Goal: Task Accomplishment & Management: Manage account settings

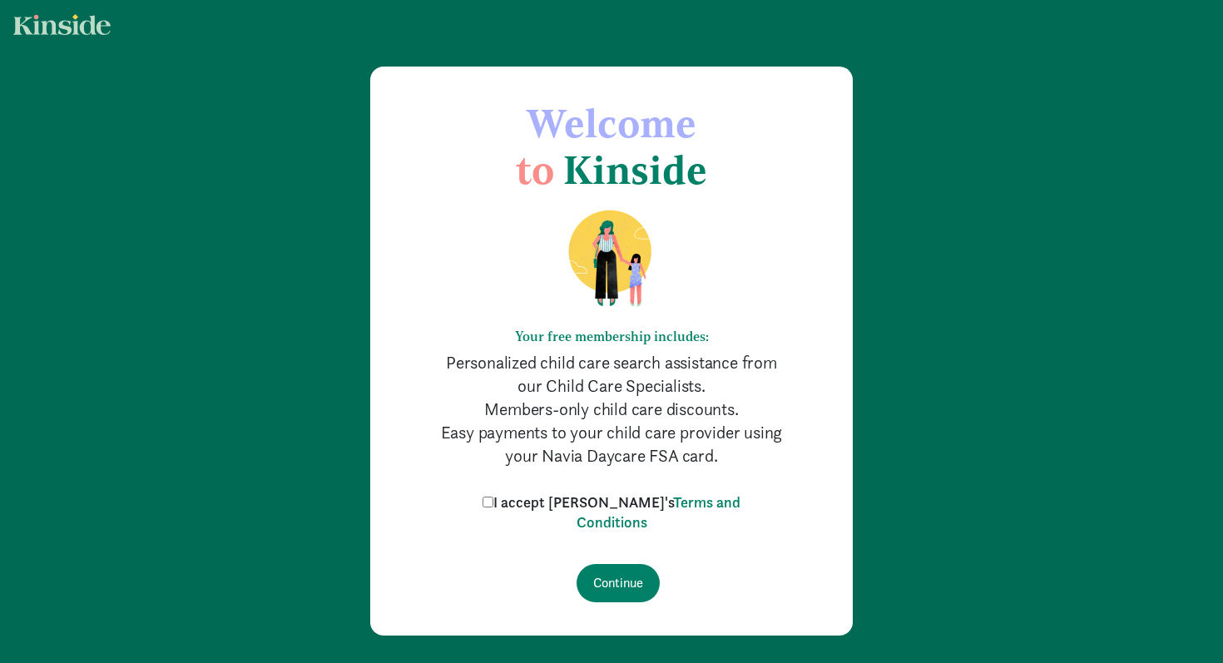
scroll to position [39, 0]
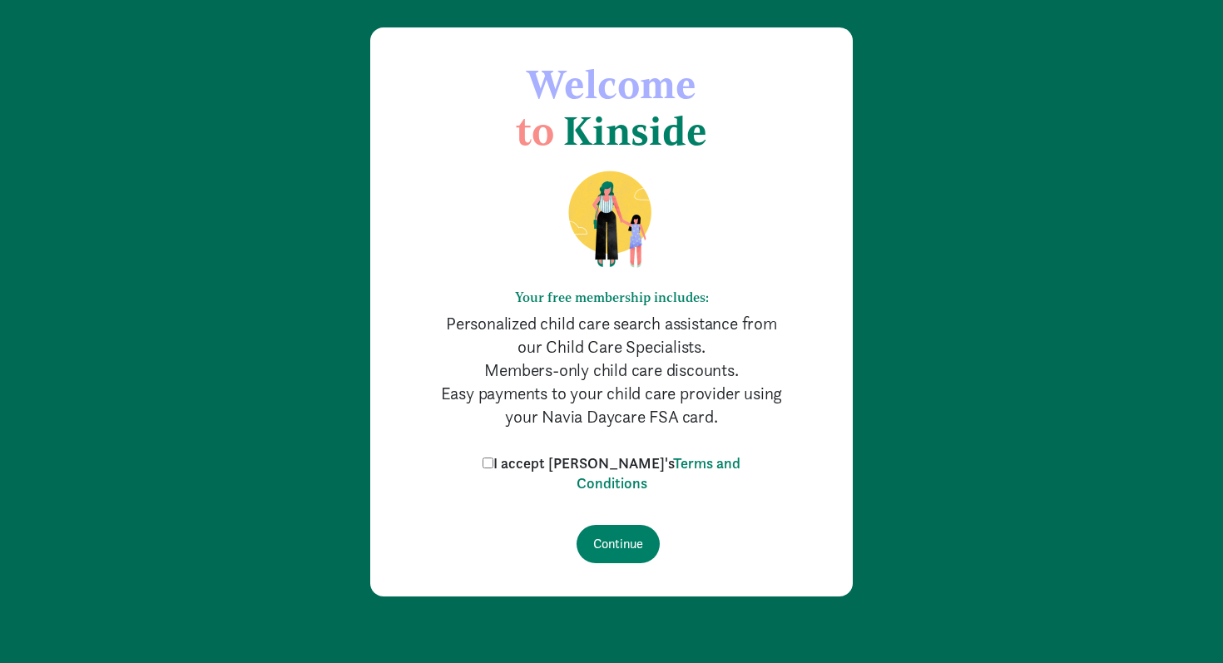
drag, startPoint x: 583, startPoint y: 374, endPoint x: 736, endPoint y: 408, distance: 156.8
click at [734, 407] on div "Your free membership includes: Personalized child care search assistance from o…" at bounding box center [611, 291] width 349 height 274
click at [736, 408] on p "Easy payments to your child care provider using your Navia Daycare FSA card." at bounding box center [611, 405] width 349 height 47
click at [493, 462] on input "I accept Kinside's Terms and Conditions" at bounding box center [487, 462] width 11 height 11
checkbox input "true"
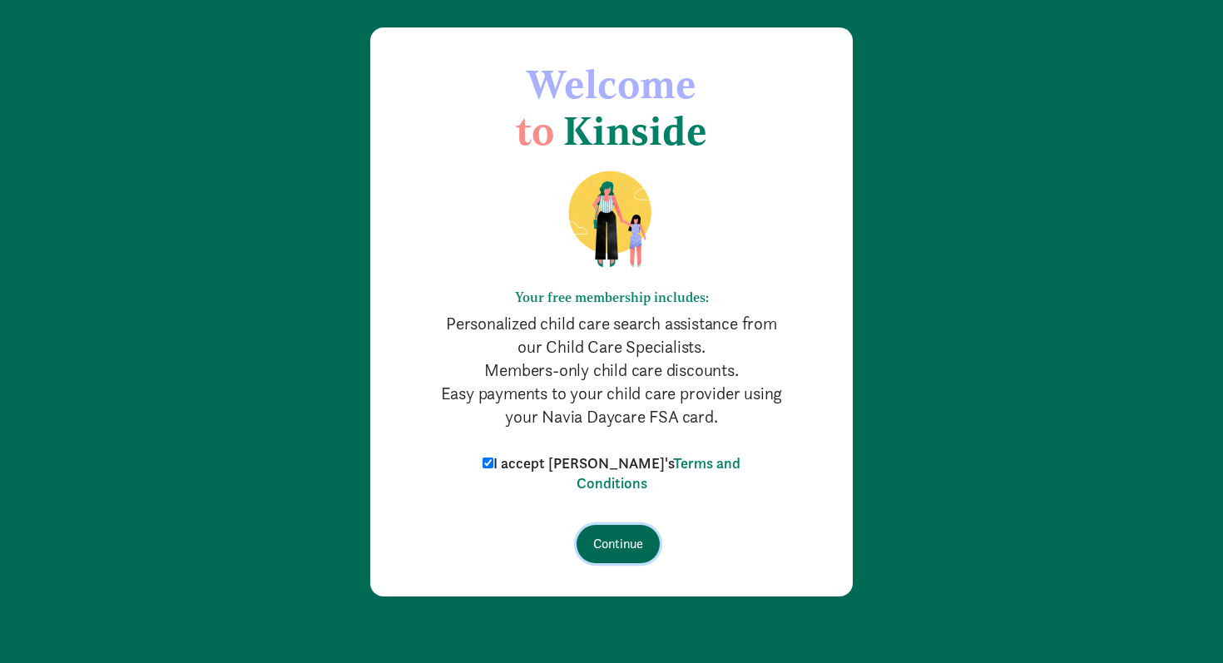
click at [614, 539] on input "Continue" at bounding box center [617, 544] width 83 height 38
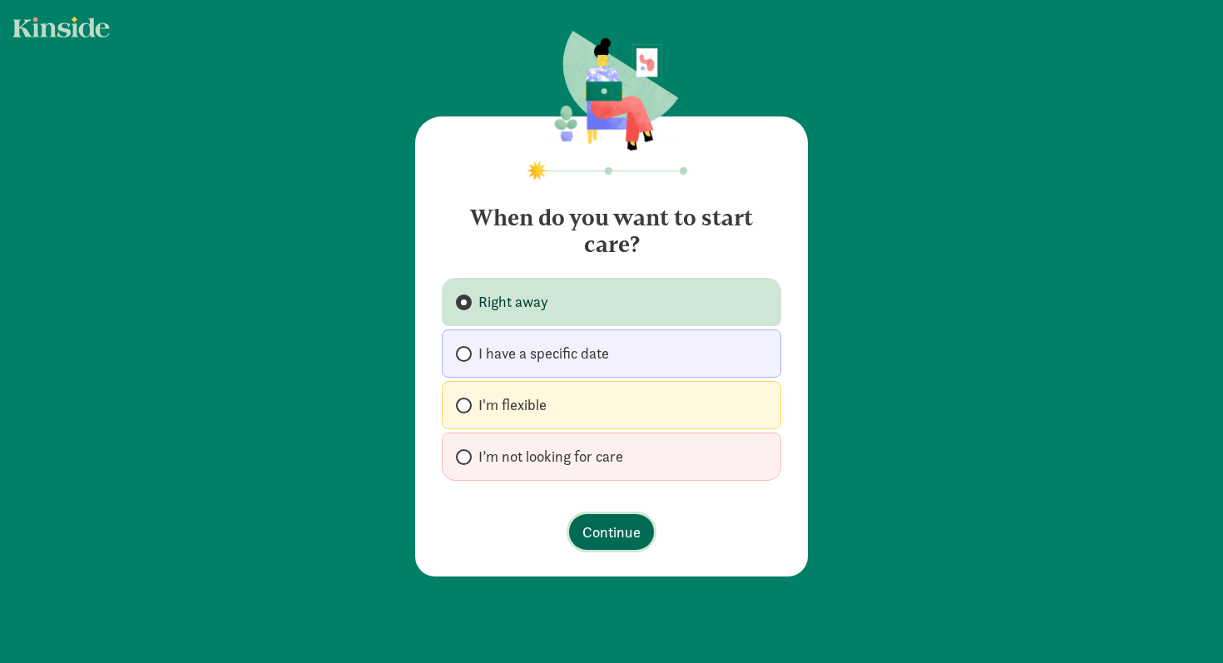
click at [616, 524] on span "Continue" at bounding box center [611, 532] width 58 height 22
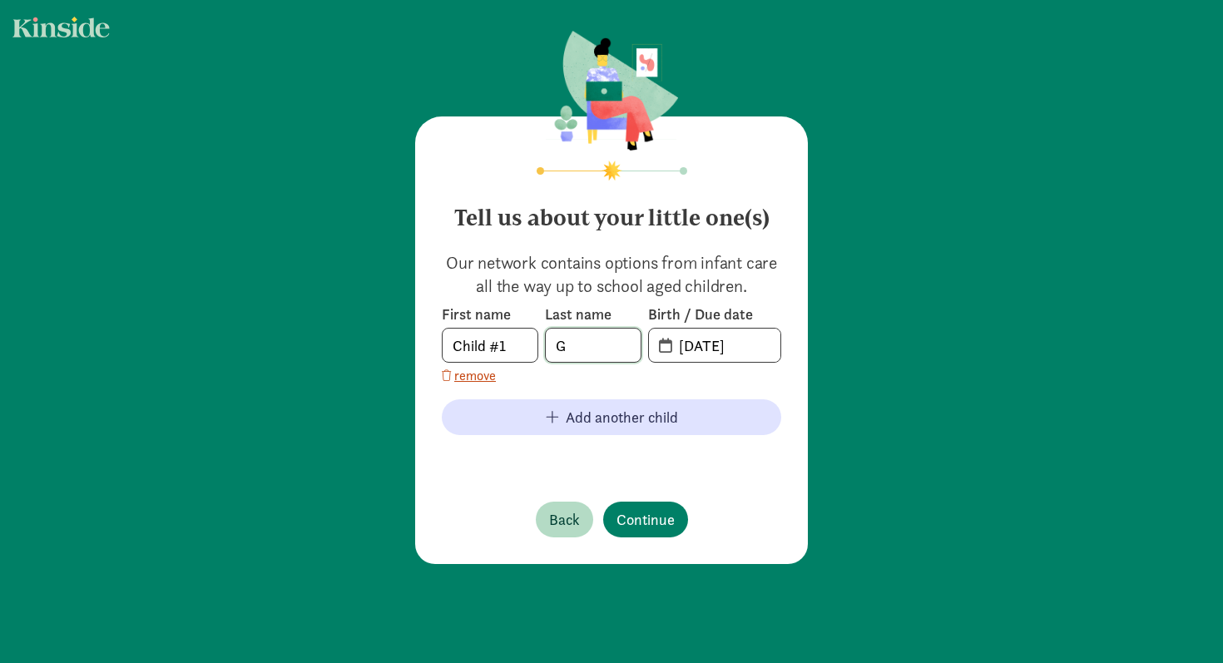
click at [622, 348] on input "G" at bounding box center [593, 345] width 95 height 33
click at [685, 344] on input "08-19-2025" at bounding box center [724, 345] width 111 height 33
click at [665, 346] on span "08-19-2025" at bounding box center [714, 345] width 131 height 33
click at [664, 346] on span "20-25-0819" at bounding box center [714, 345] width 131 height 33
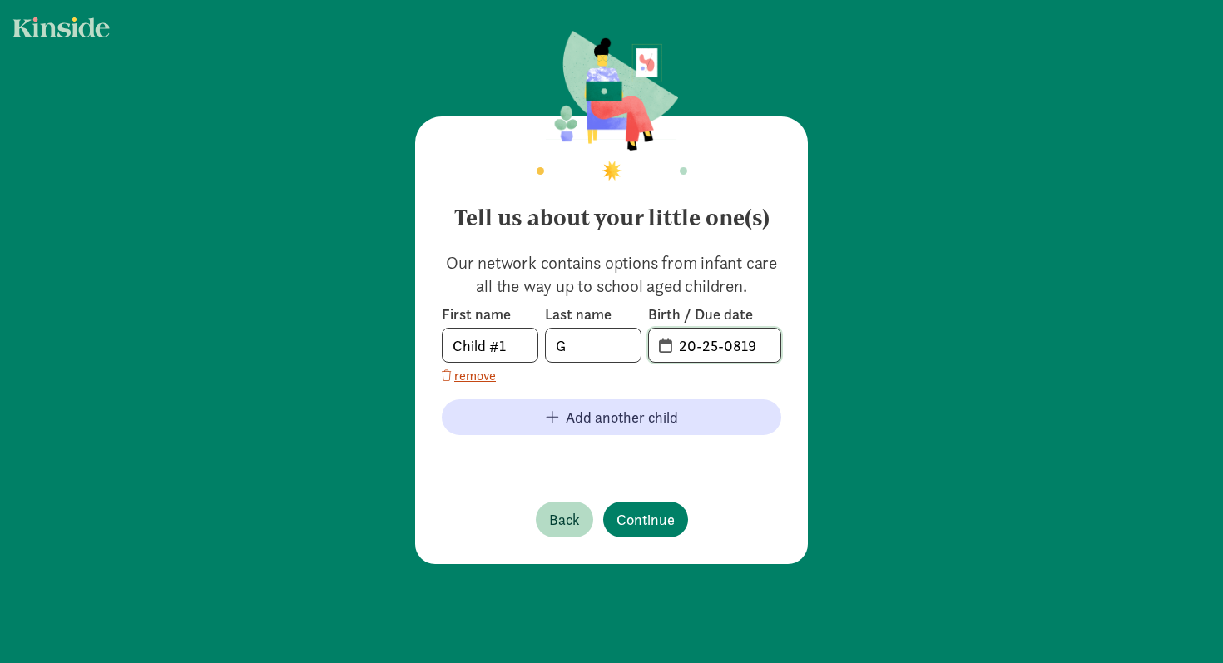
click at [685, 344] on input "20-25-0819" at bounding box center [724, 345] width 111 height 33
drag, startPoint x: 764, startPoint y: 344, endPoint x: 646, endPoint y: 340, distance: 118.2
click at [646, 340] on div "First name Child #1 Last name G Birth / Due date 20-25-0819" at bounding box center [611, 333] width 339 height 58
type input "04-08-2023"
click at [652, 524] on span "Continue" at bounding box center [645, 519] width 58 height 22
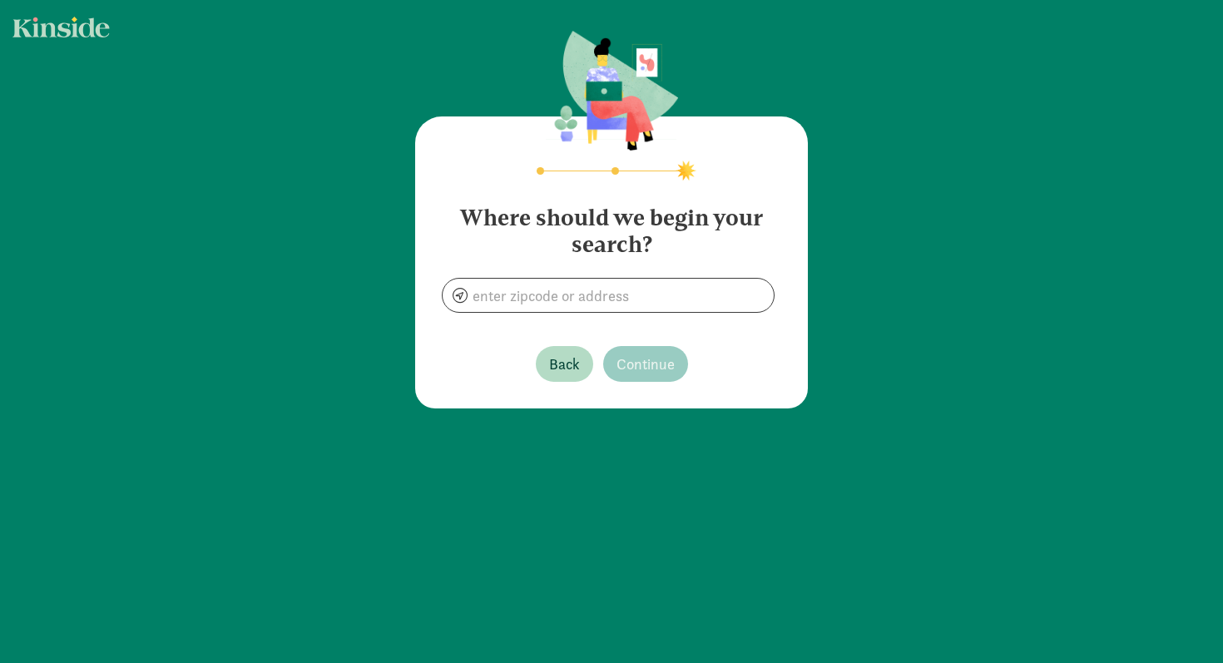
click at [550, 274] on section "Where should we begin your search?" at bounding box center [611, 251] width 339 height 121
click at [552, 291] on input at bounding box center [608, 295] width 331 height 33
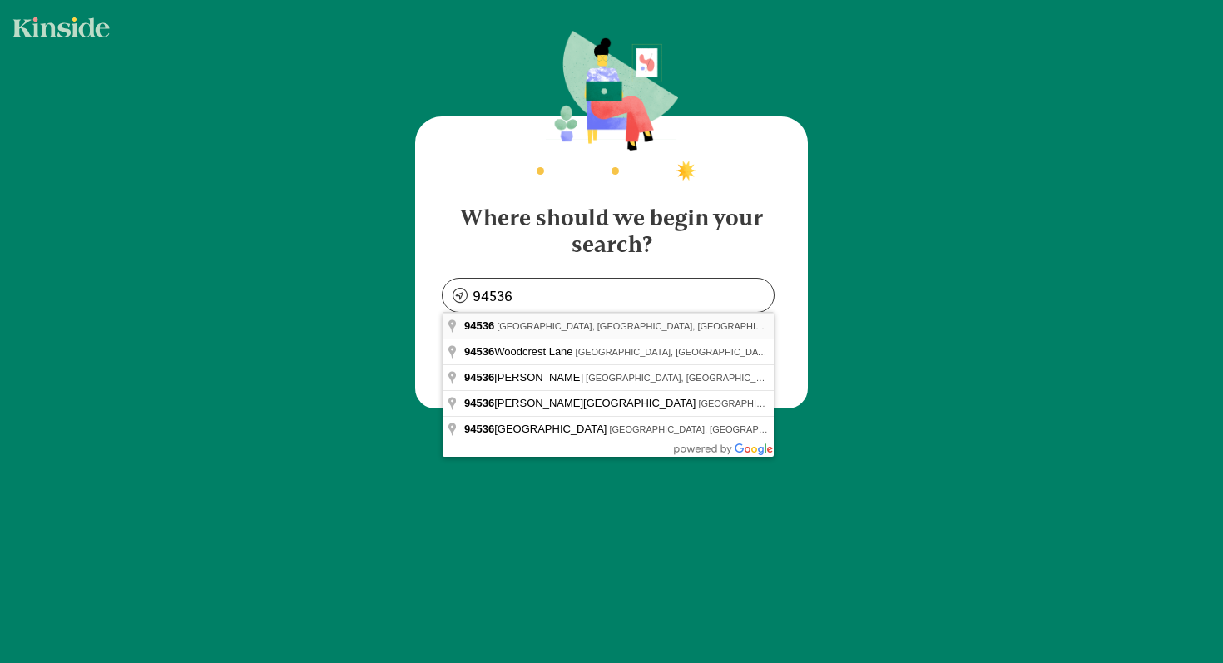
type input "Fremont, CA 94536, USA"
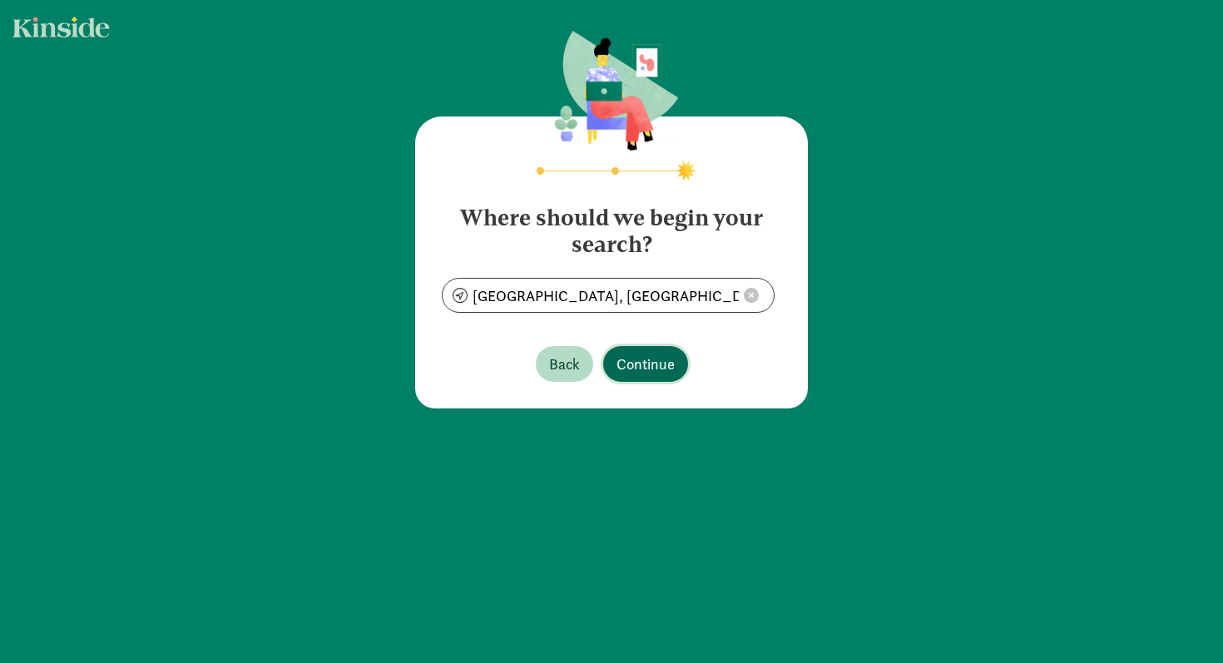
click at [632, 362] on span "Continue" at bounding box center [645, 364] width 58 height 22
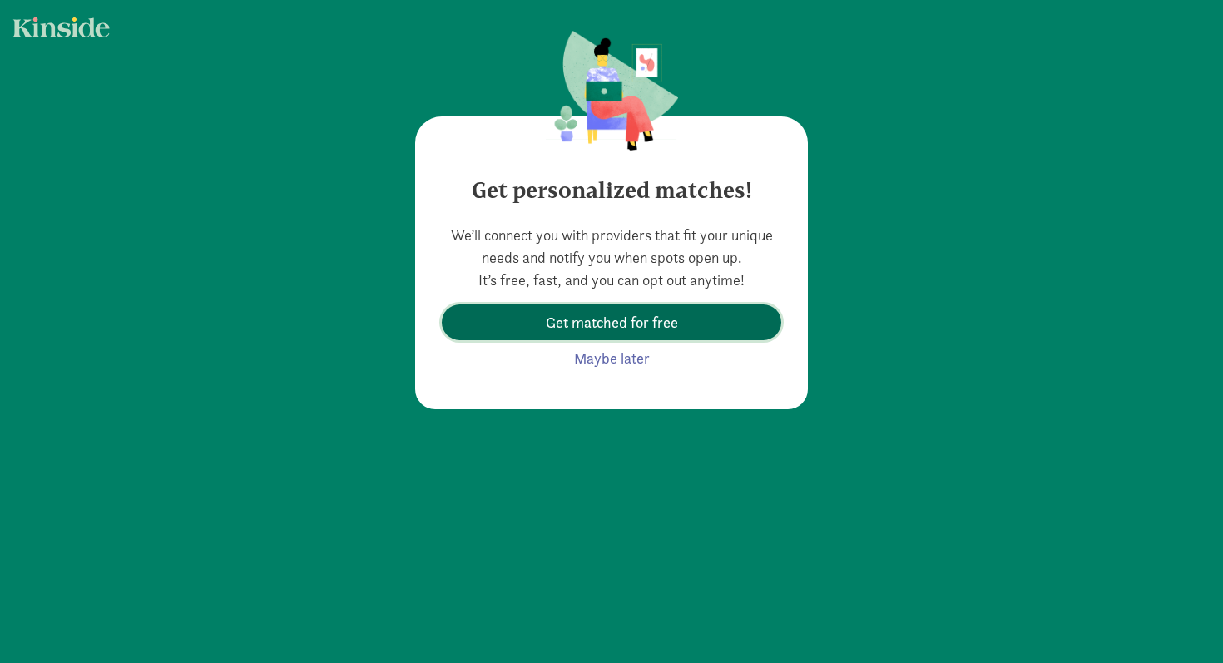
click at [627, 320] on span "Get matched for free" at bounding box center [612, 322] width 132 height 22
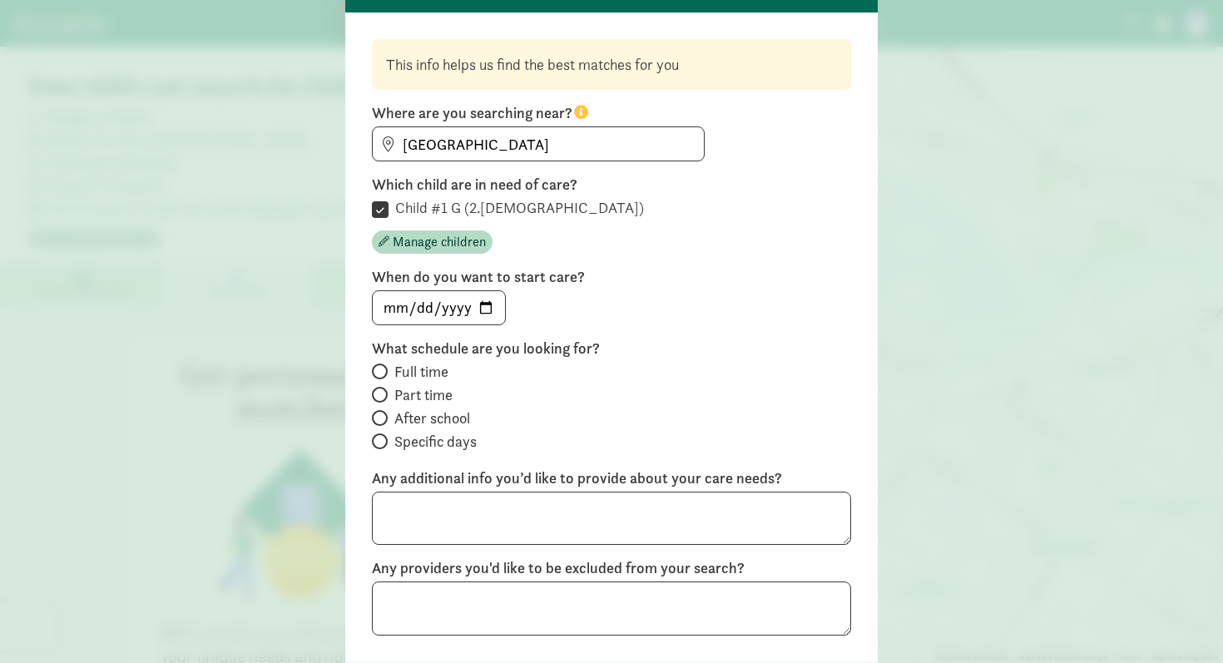
scroll to position [126, 0]
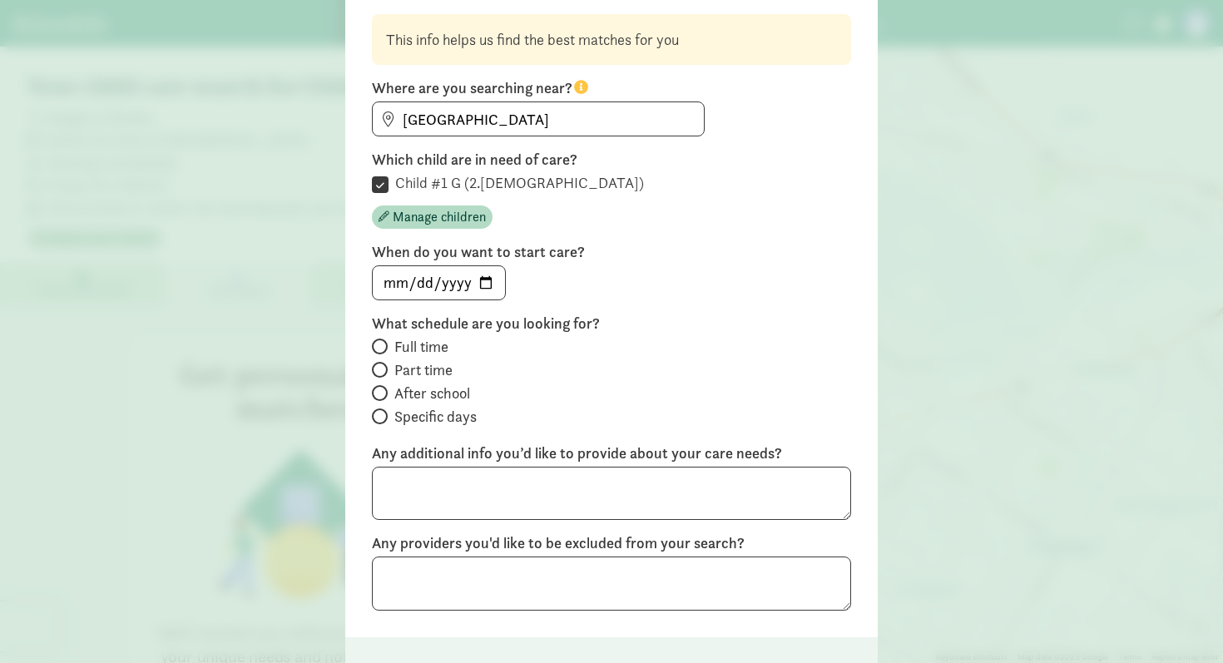
click at [437, 349] on span "Full time" at bounding box center [421, 347] width 54 height 20
click at [383, 349] on input "Full time" at bounding box center [377, 346] width 11 height 11
radio input "true"
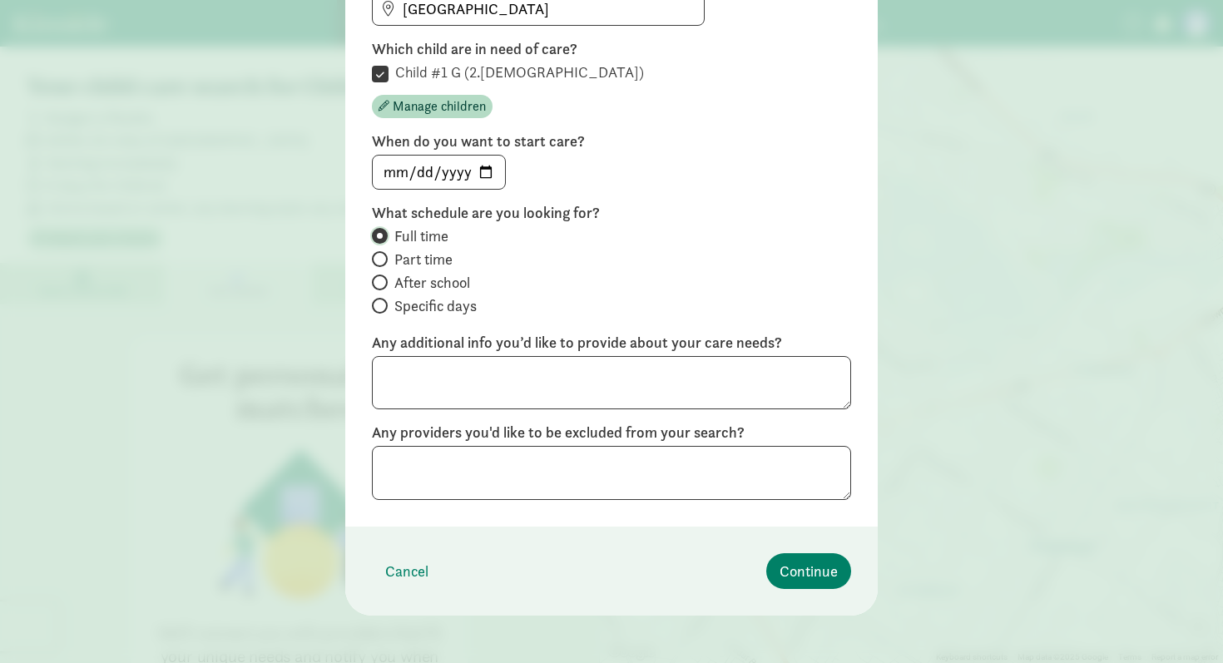
scroll to position [242, 0]
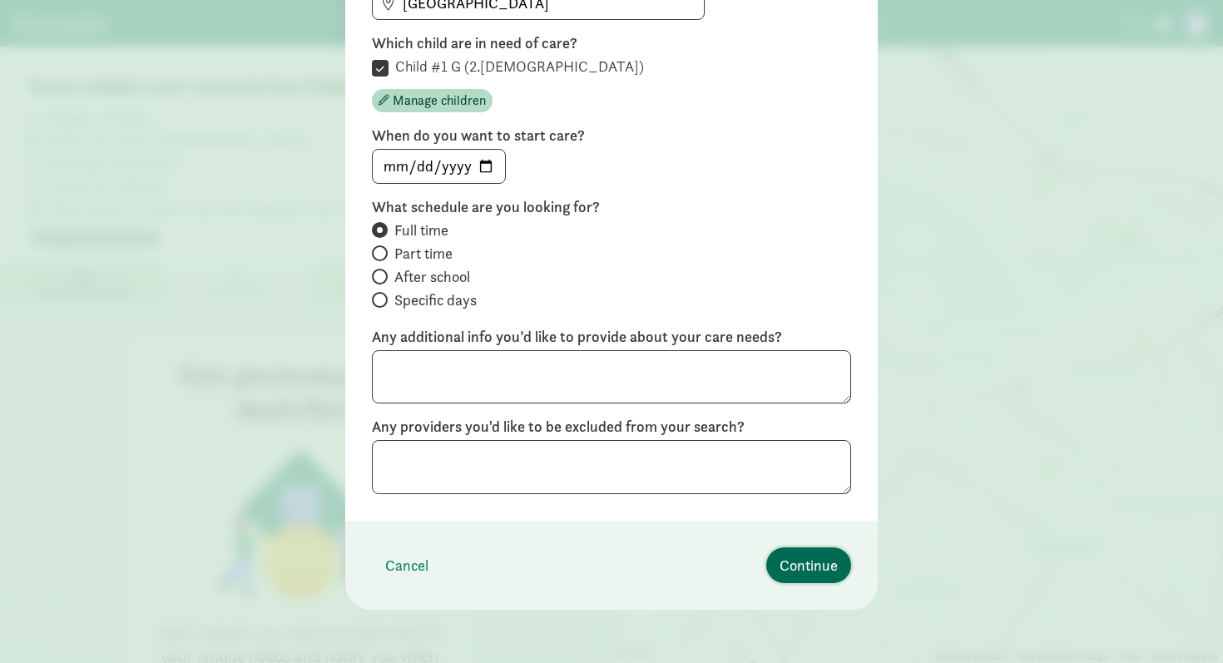
click at [813, 564] on span "Continue" at bounding box center [808, 565] width 58 height 22
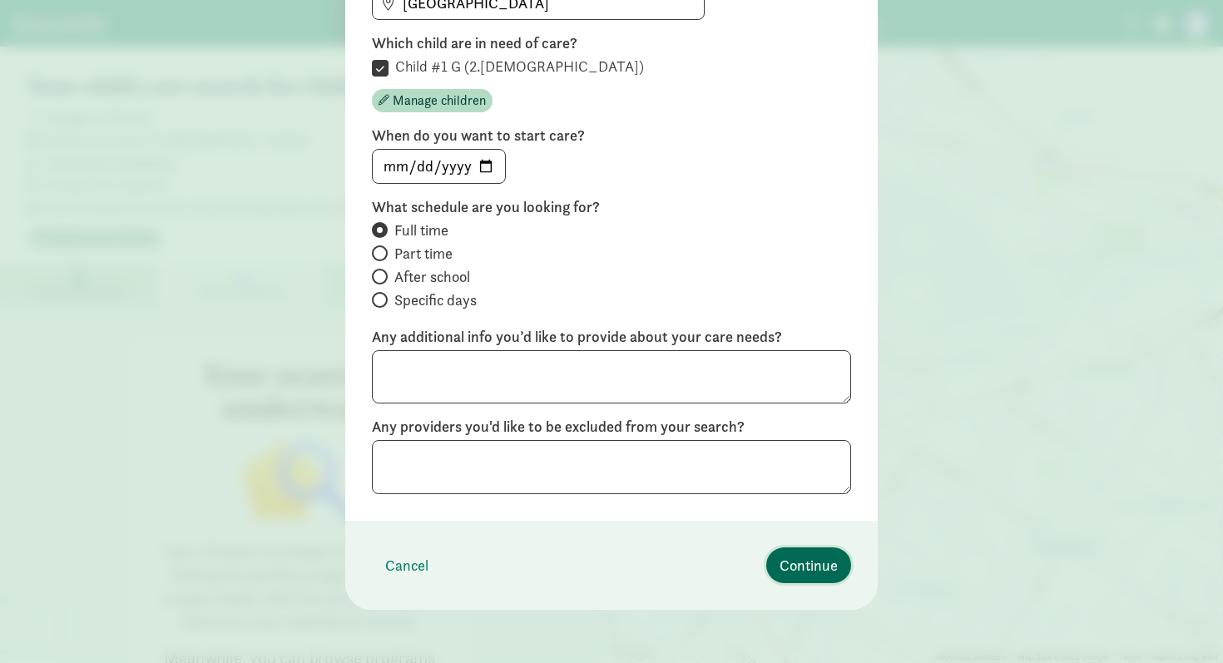
scroll to position [18, 0]
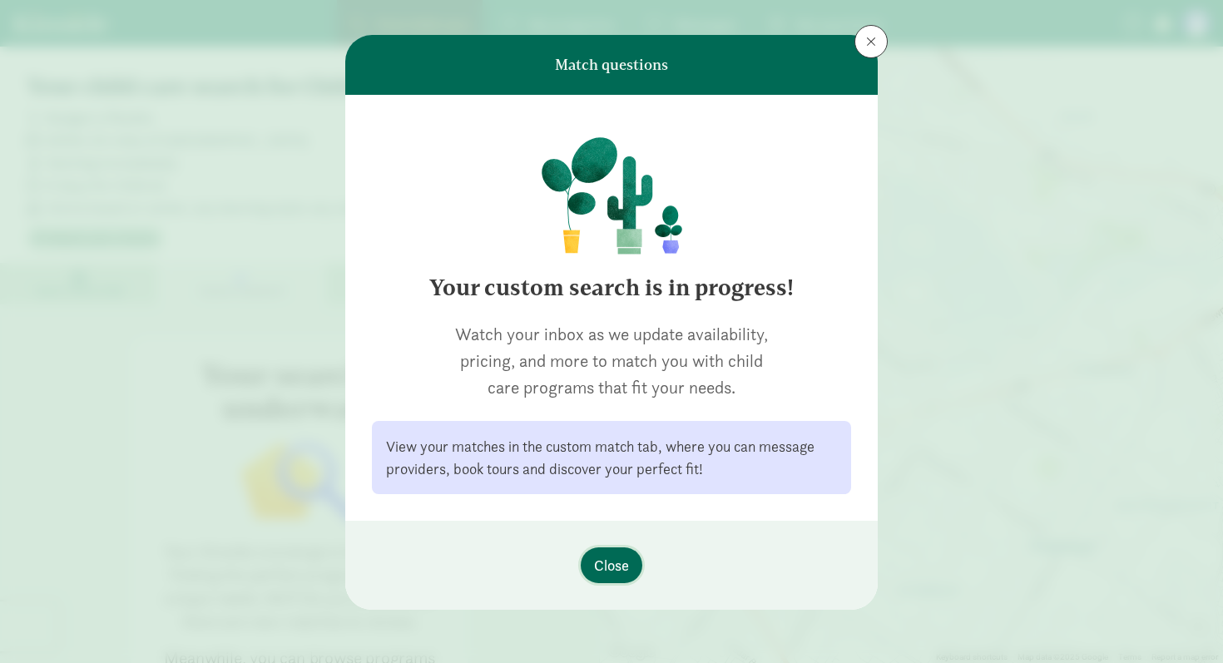
click at [626, 561] on span "Close" at bounding box center [611, 565] width 35 height 22
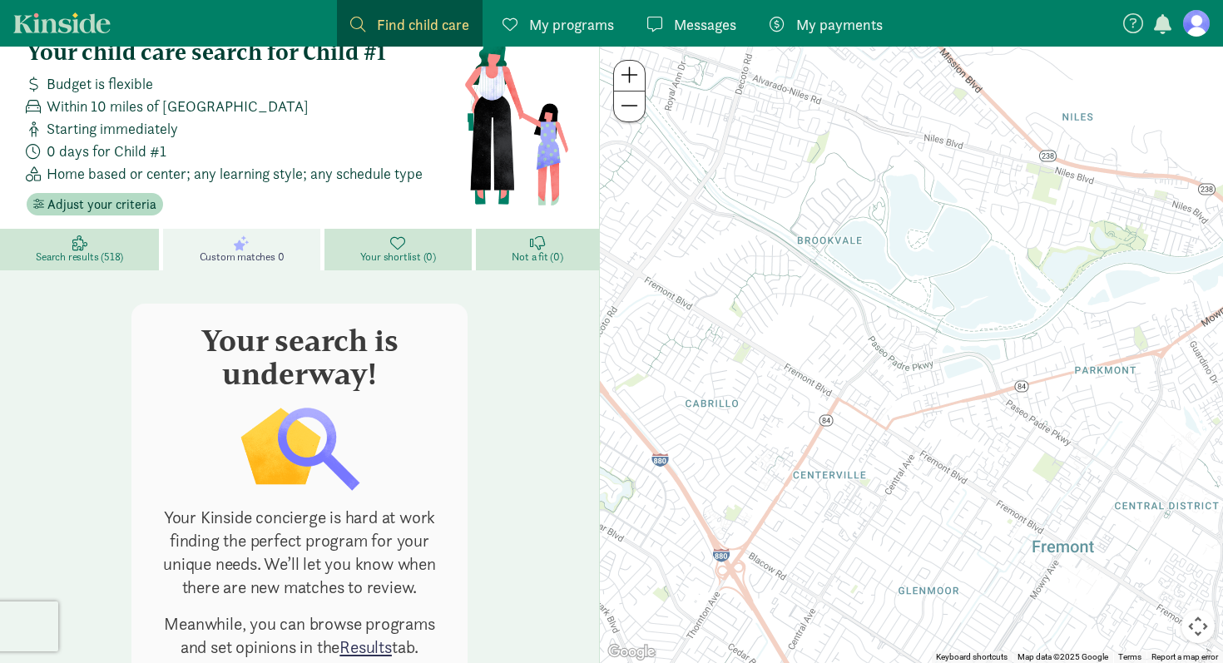
scroll to position [102, 0]
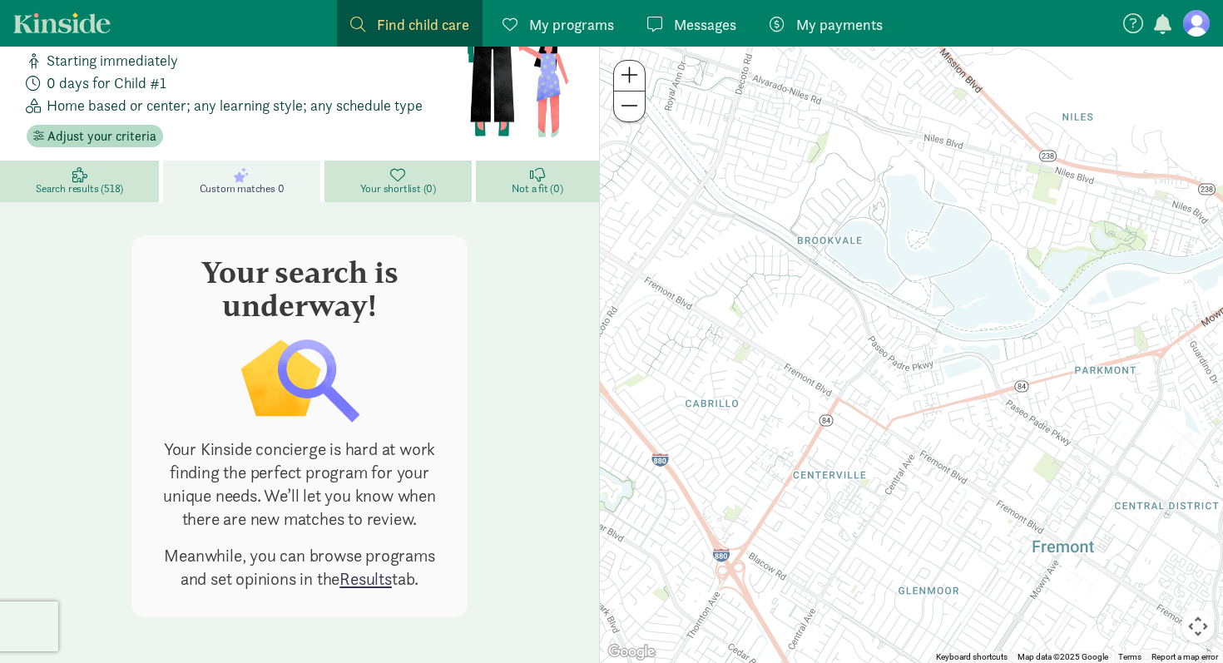
click at [366, 582] on link "Results" at bounding box center [365, 578] width 52 height 22
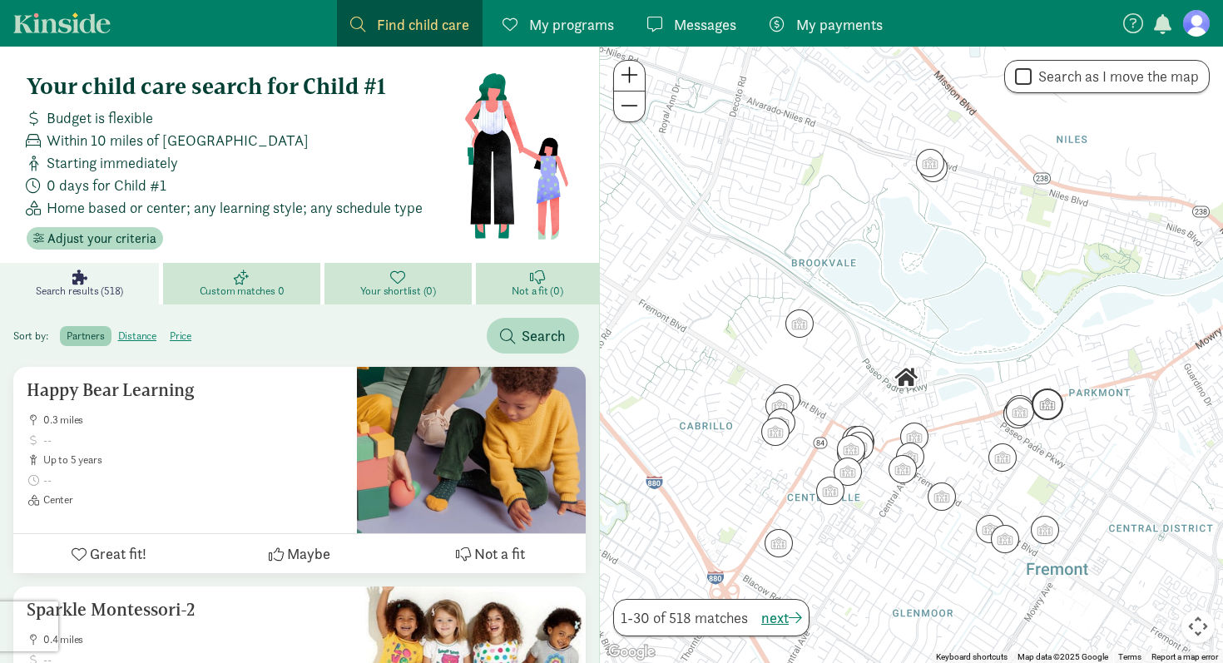
click at [1056, 405] on img "Click to see details" at bounding box center [1047, 404] width 32 height 32
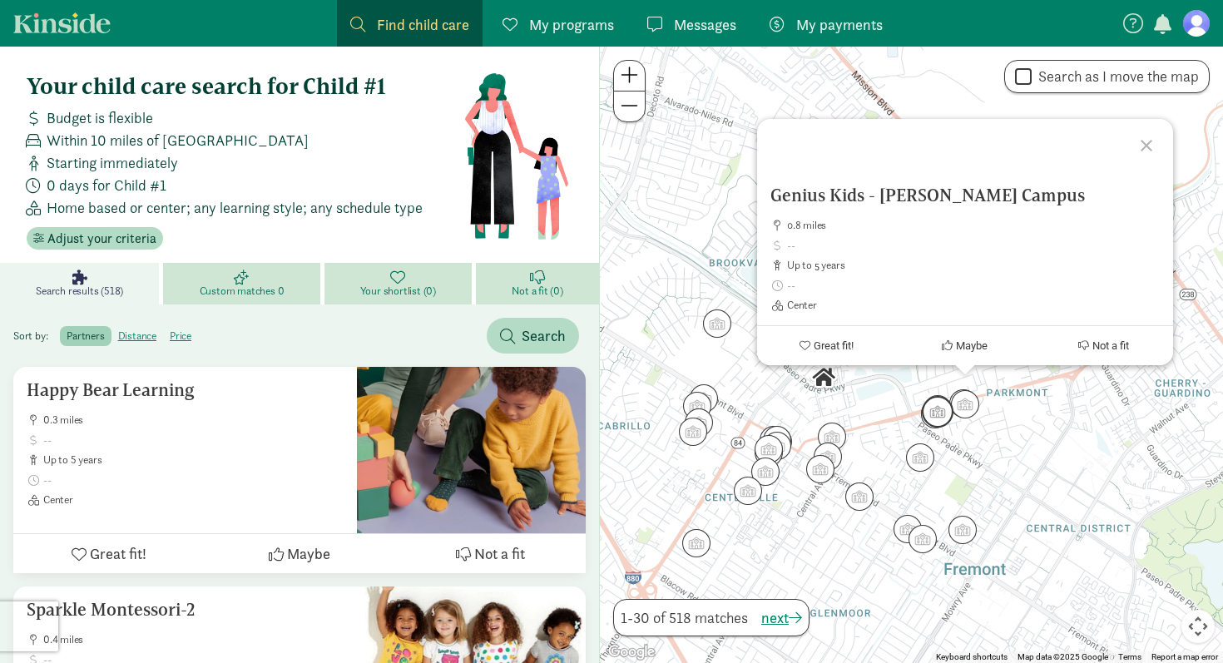
click at [932, 408] on img "Click to see details" at bounding box center [938, 412] width 32 height 32
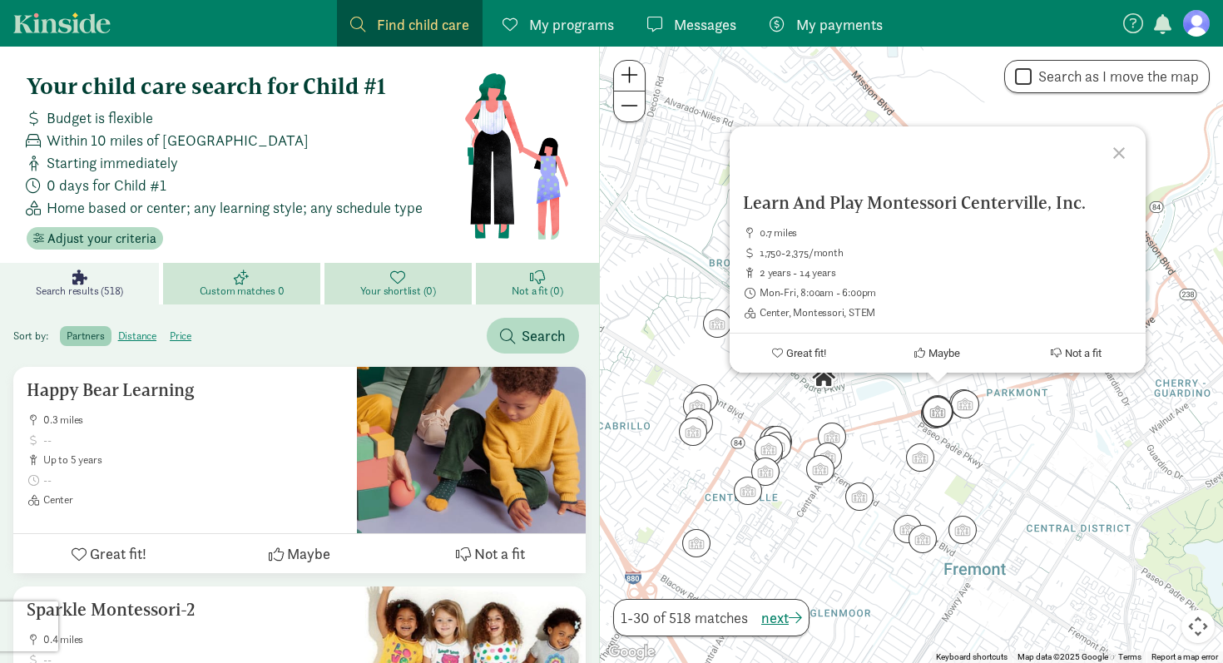
click at [925, 421] on img "Click to see details" at bounding box center [938, 412] width 32 height 32
click at [925, 423] on img "Click to see details" at bounding box center [938, 412] width 32 height 32
click at [987, 443] on div "To navigate, press the arrow keys. Learn And Play Montessori Centerville, Inc. …" at bounding box center [911, 355] width 623 height 616
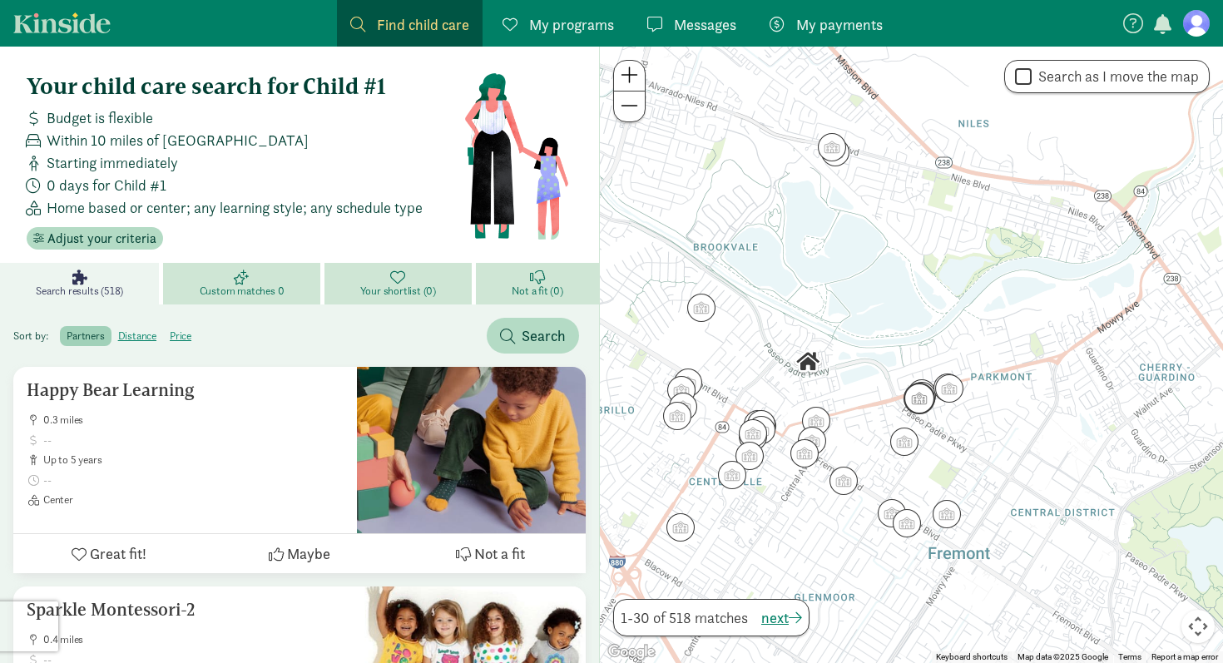
drag, startPoint x: 941, startPoint y: 417, endPoint x: 922, endPoint y: 402, distance: 24.3
click at [921, 401] on img "Click to see details" at bounding box center [919, 399] width 32 height 32
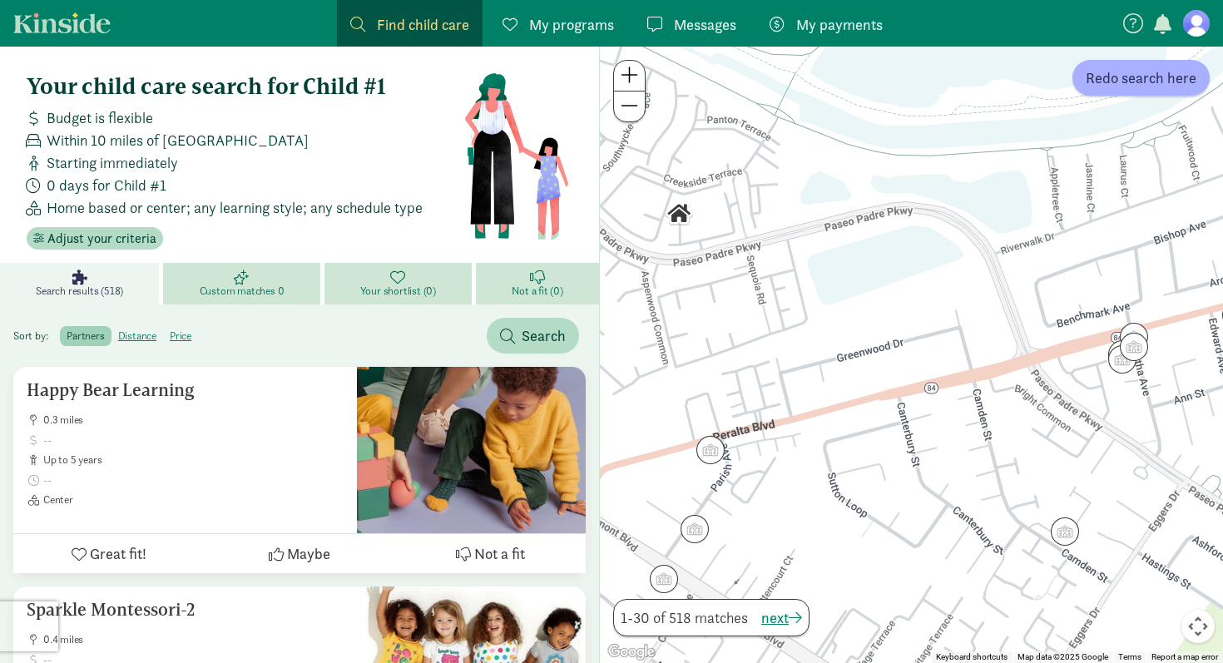
drag, startPoint x: 873, startPoint y: 376, endPoint x: 1208, endPoint y: 362, distance: 335.5
click at [1208, 362] on div at bounding box center [911, 355] width 623 height 616
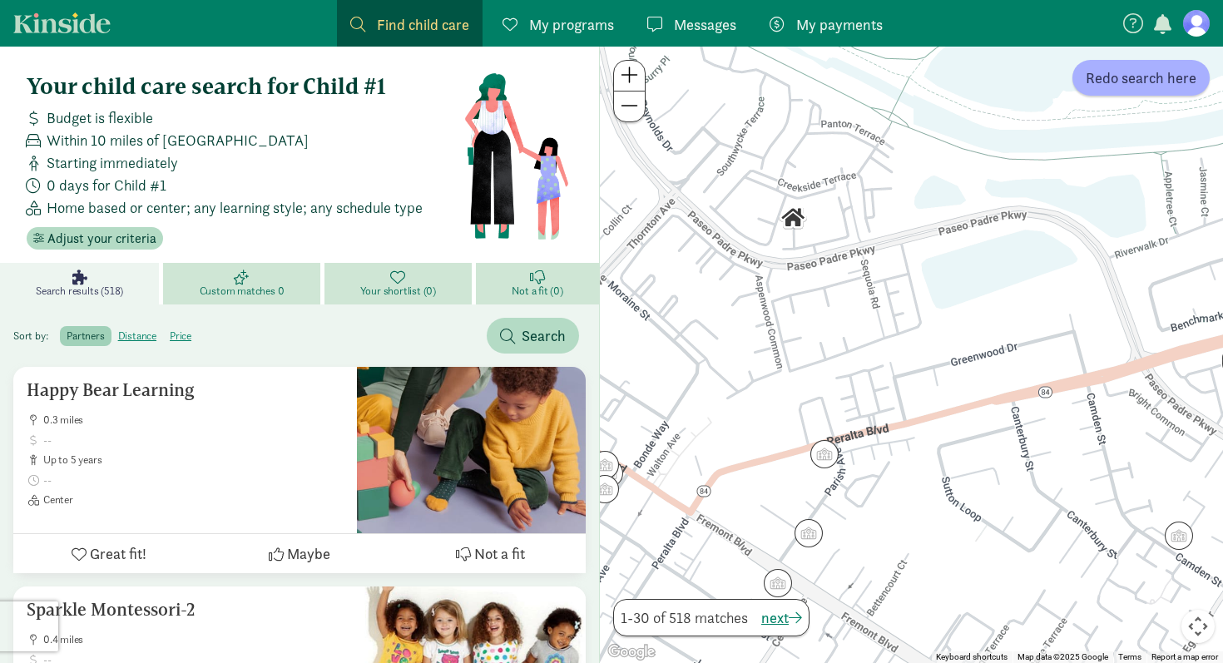
drag, startPoint x: 868, startPoint y: 339, endPoint x: 932, endPoint y: 373, distance: 73.7
click at [979, 345] on div at bounding box center [911, 355] width 623 height 616
click at [824, 448] on img "Click to see details" at bounding box center [825, 454] width 32 height 32
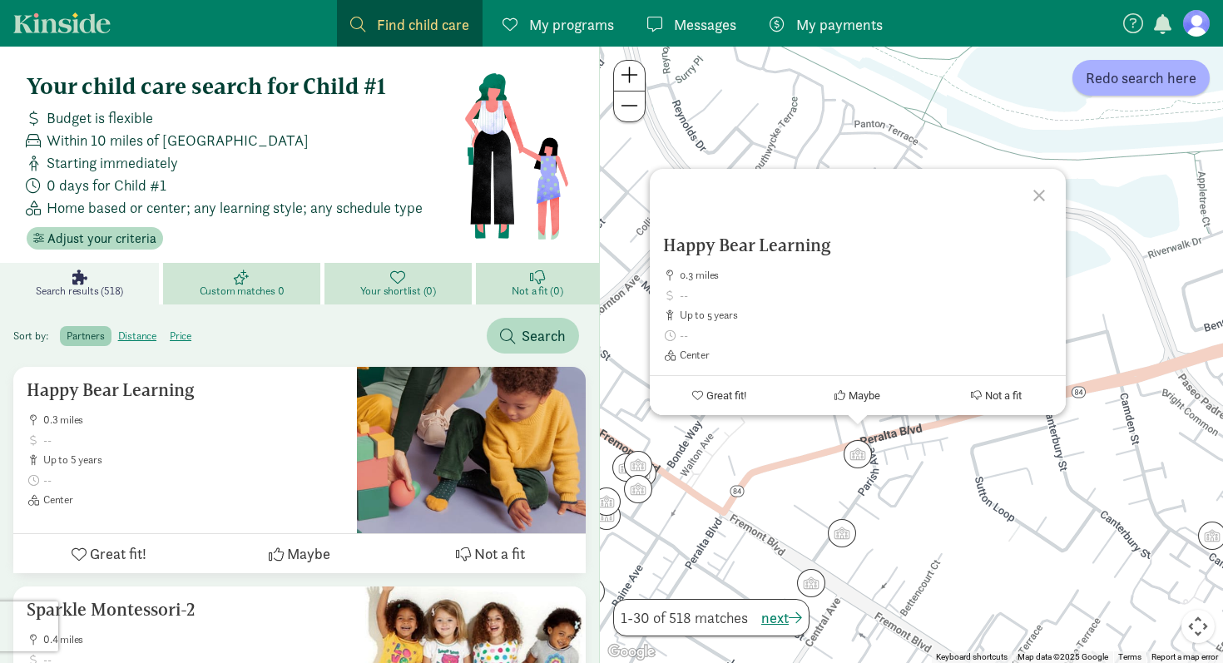
click at [797, 450] on div "Happy Bear Learning 0.3 miles up to 5 years Center Great fit! Maybe Not a fit" at bounding box center [911, 355] width 623 height 616
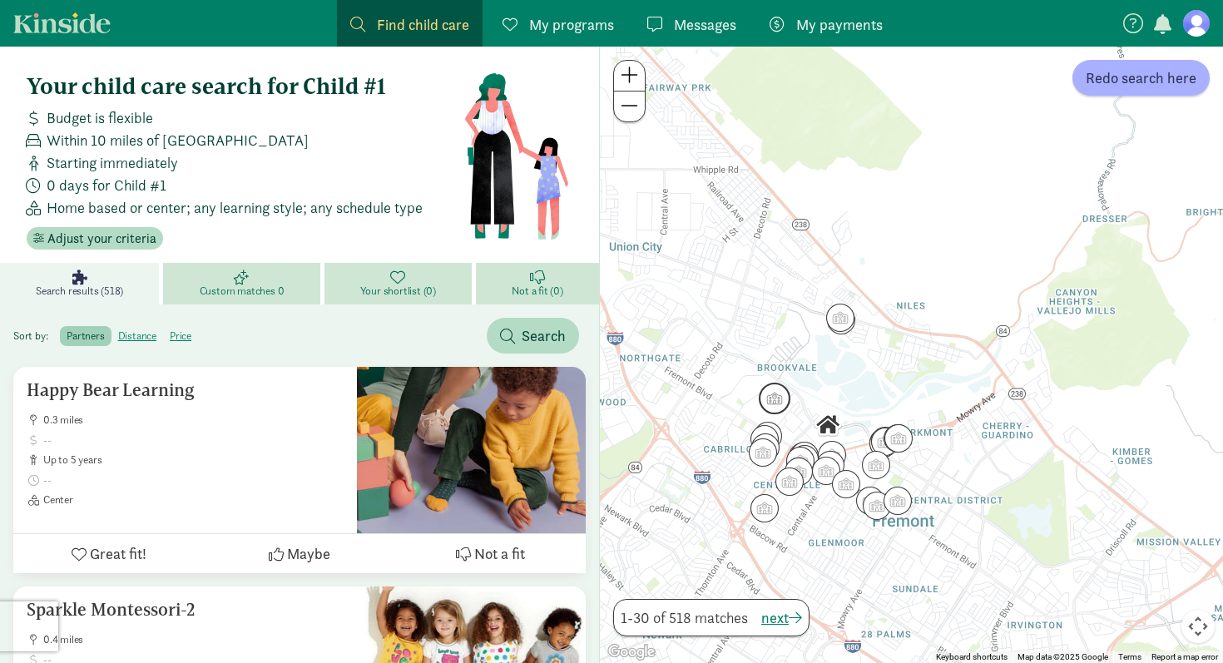
click at [767, 394] on img "Click to see details" at bounding box center [775, 399] width 32 height 32
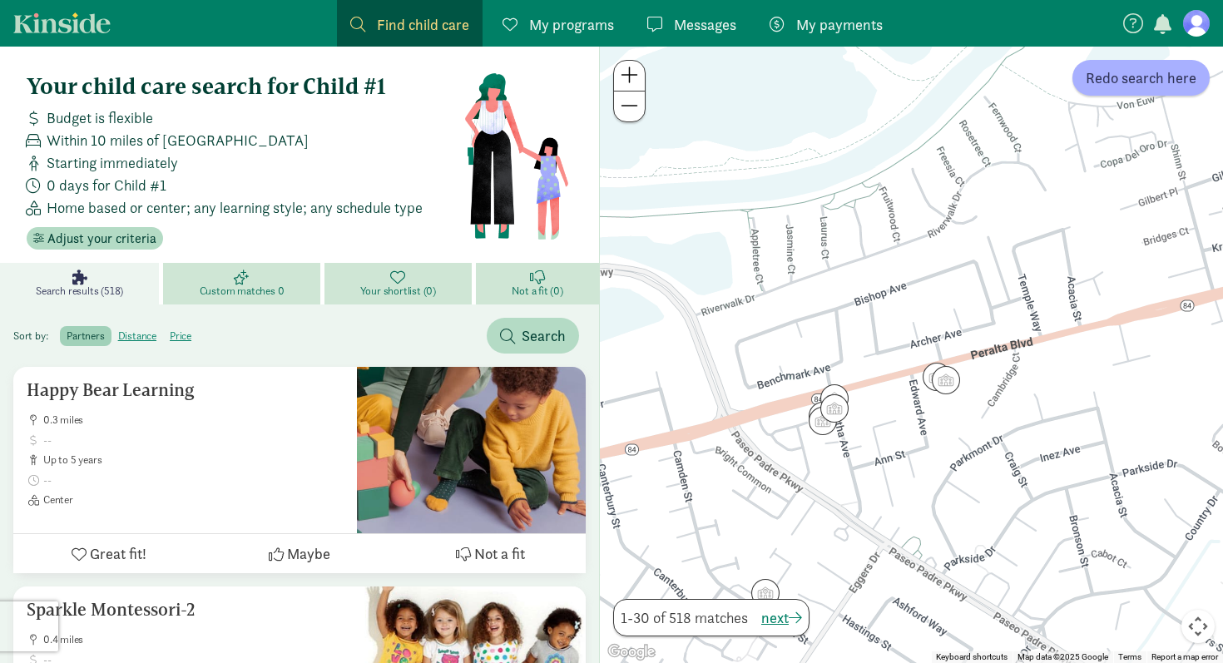
drag, startPoint x: 844, startPoint y: 451, endPoint x: 934, endPoint y: 452, distance: 89.8
click at [934, 452] on div at bounding box center [911, 355] width 623 height 616
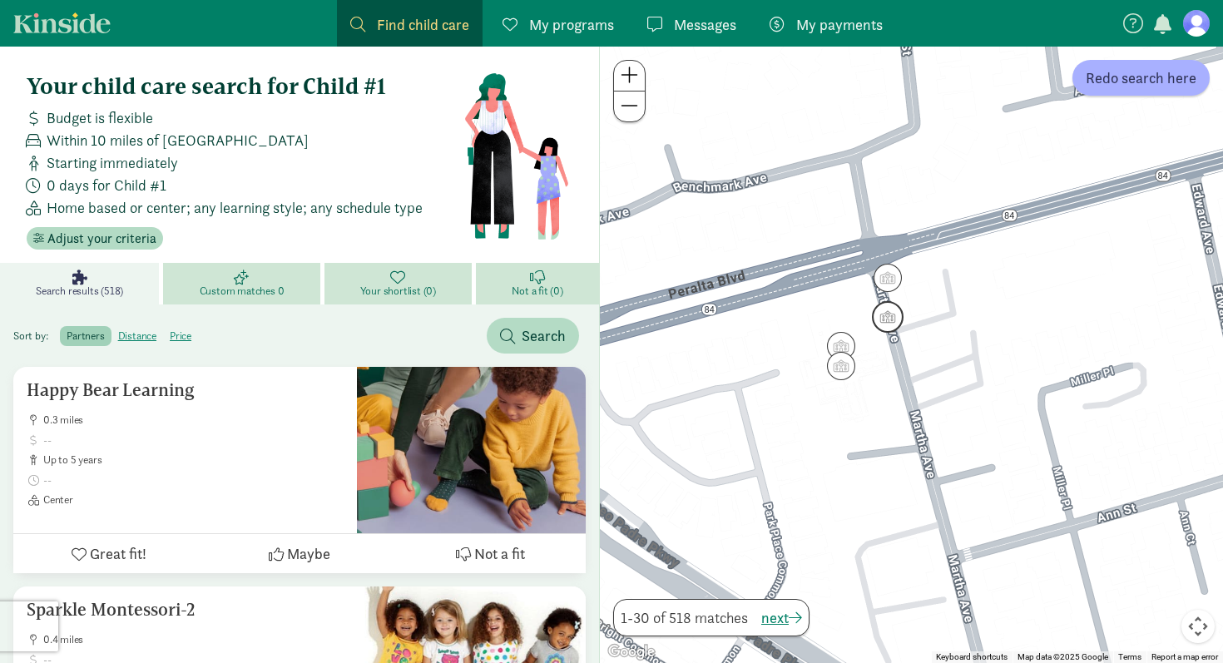
click at [888, 322] on img "Click to see details" at bounding box center [888, 317] width 32 height 32
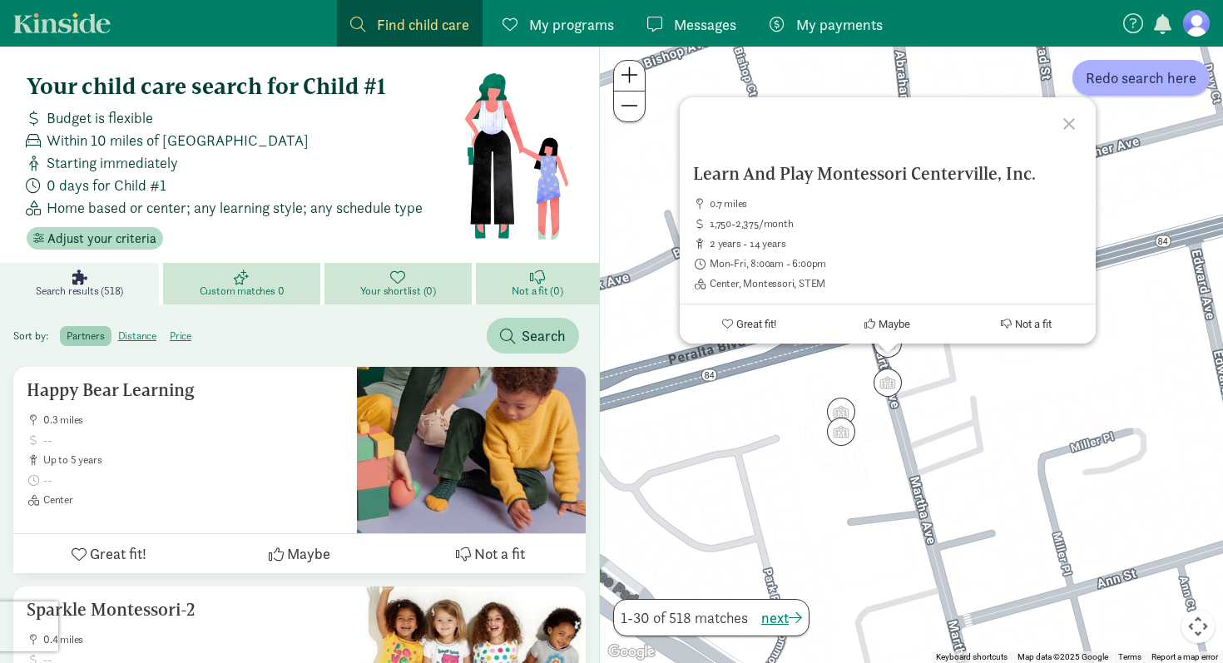
click at [924, 359] on div "Learn And Play Montessori Centerville, Inc. 0.7 miles 1,750-2,375/month 2 years…" at bounding box center [911, 355] width 623 height 616
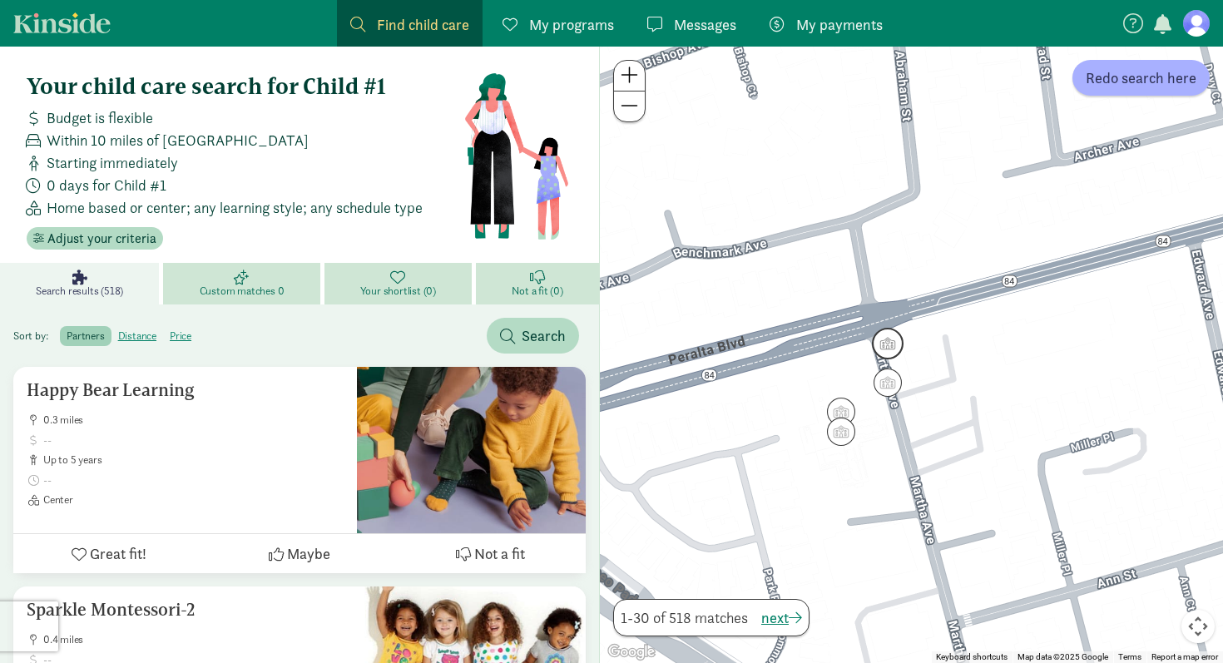
click at [889, 354] on img "Click to see details" at bounding box center [888, 344] width 32 height 32
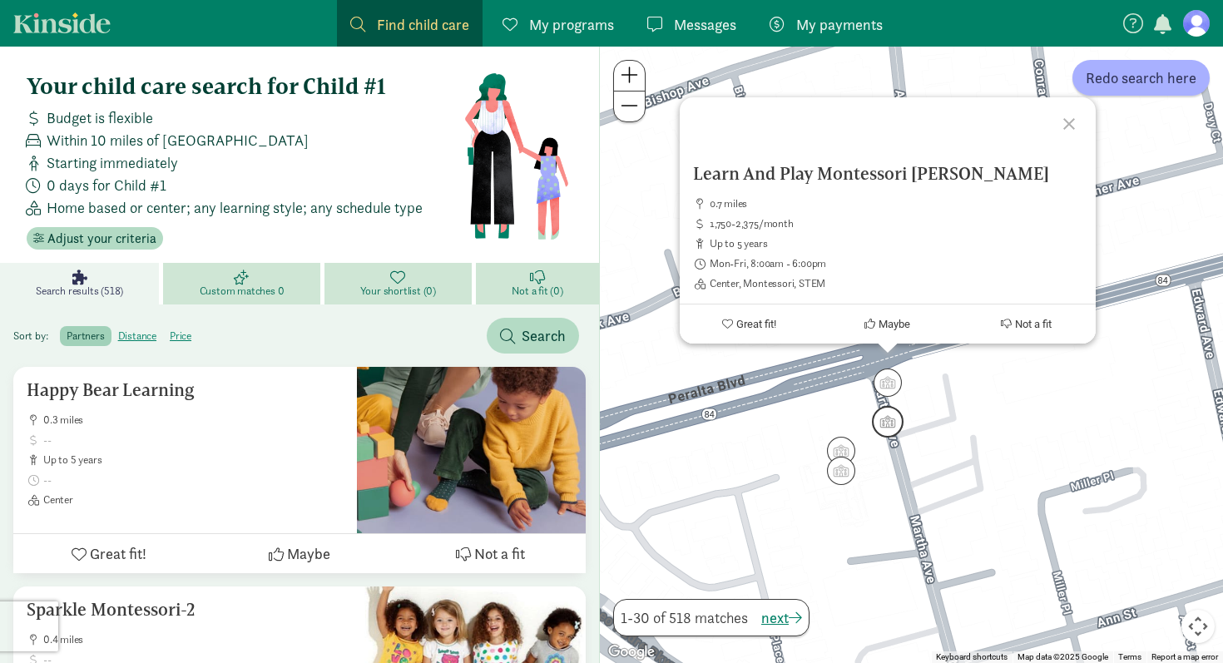
click at [887, 415] on img "Click to see details" at bounding box center [888, 422] width 32 height 32
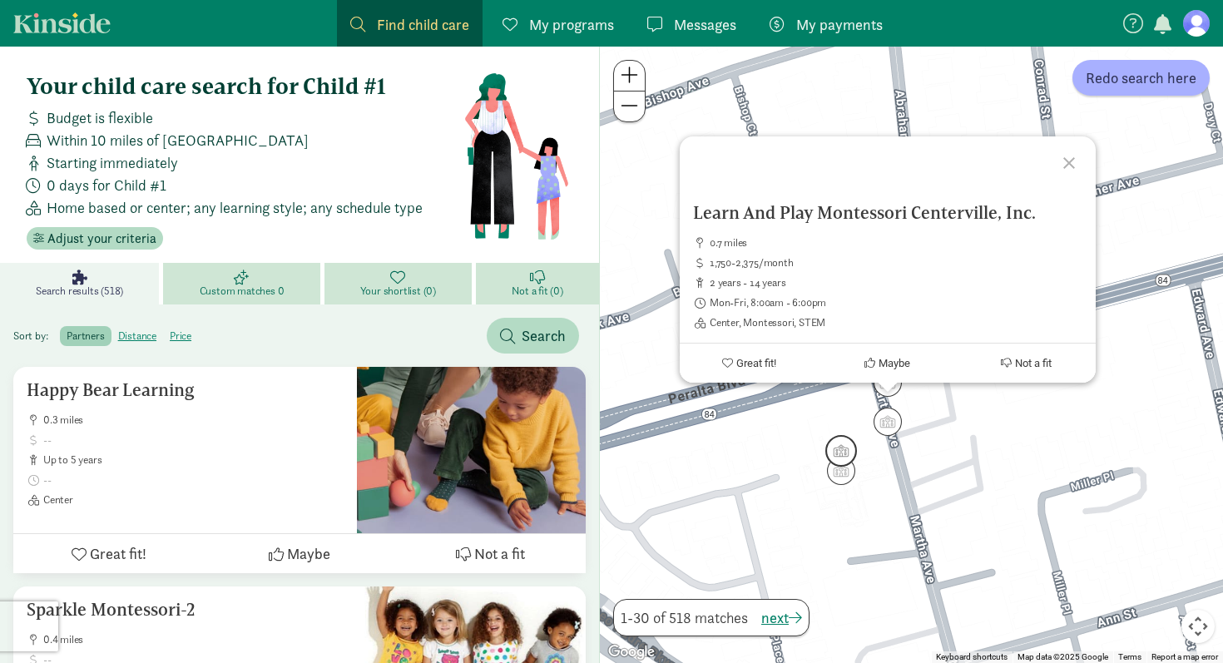
click at [843, 444] on img "Click to see details" at bounding box center [841, 451] width 32 height 32
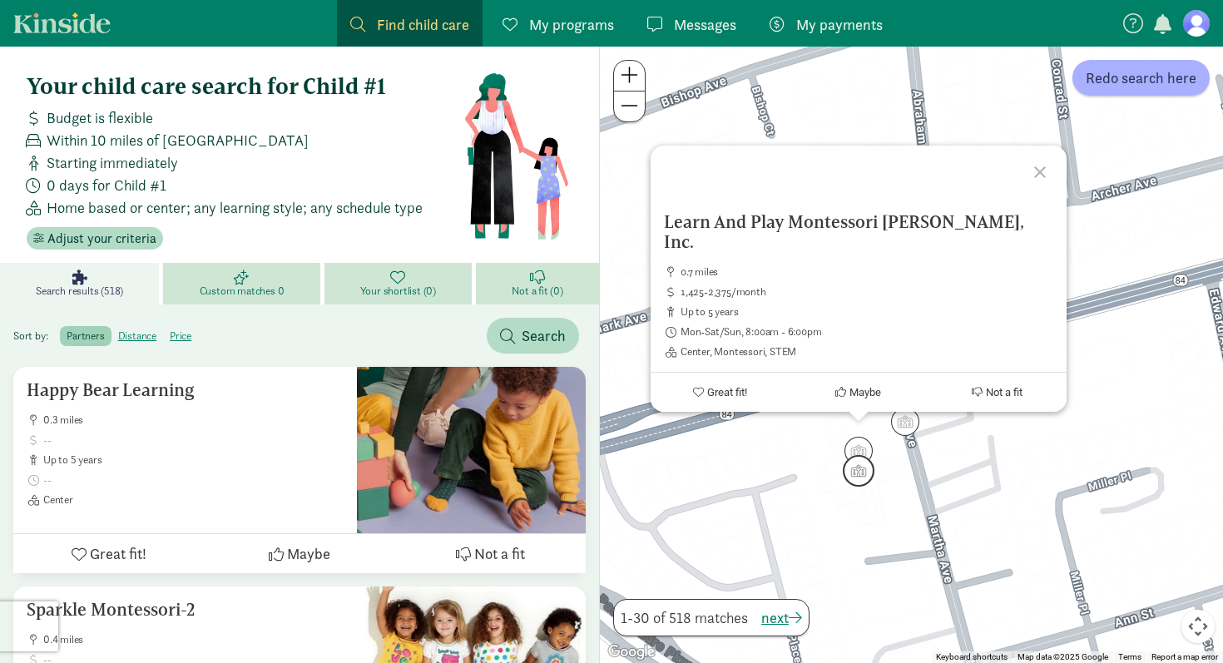
click at [854, 475] on img "Click to see details" at bounding box center [859, 471] width 32 height 32
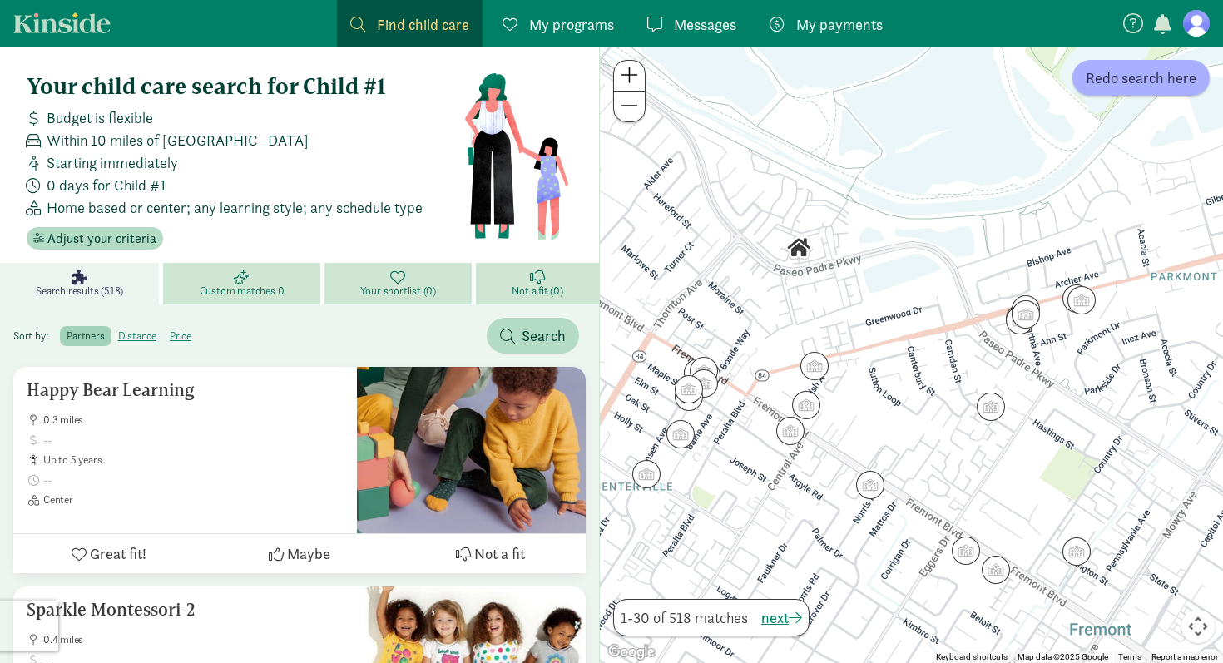
drag, startPoint x: 892, startPoint y: 497, endPoint x: 1101, endPoint y: 345, distance: 259.1
click at [1101, 345] on div at bounding box center [911, 355] width 623 height 616
click at [823, 369] on img "Click to see details" at bounding box center [815, 366] width 32 height 32
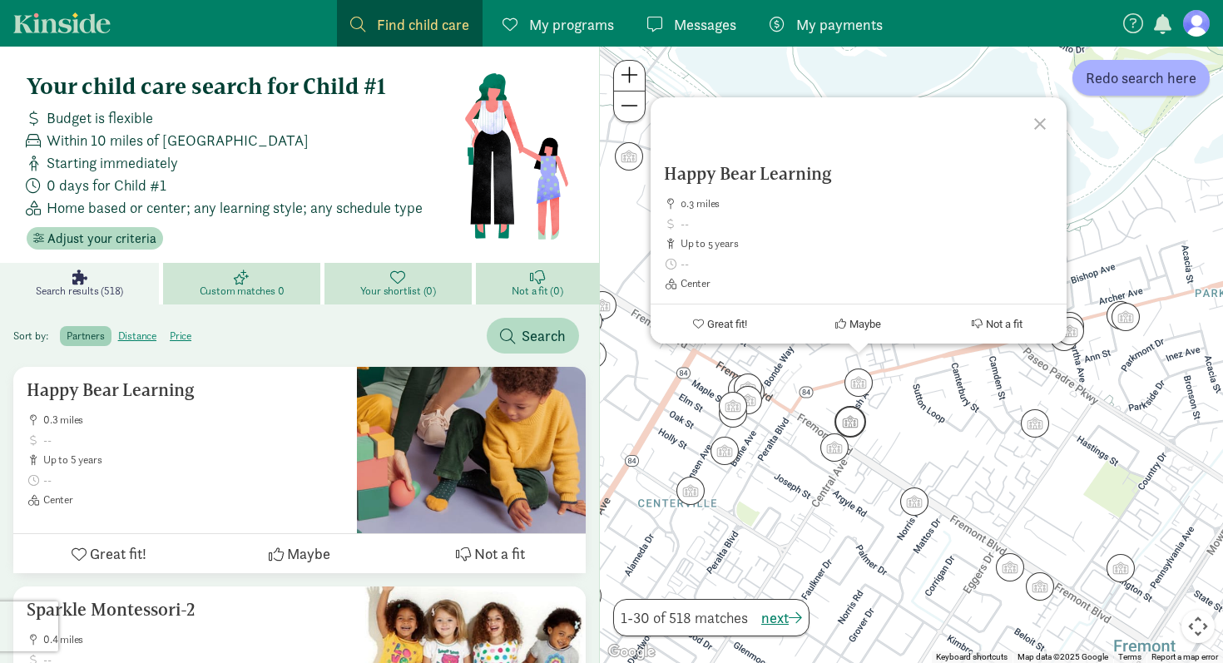
click at [858, 418] on img "Click to see details" at bounding box center [850, 422] width 32 height 32
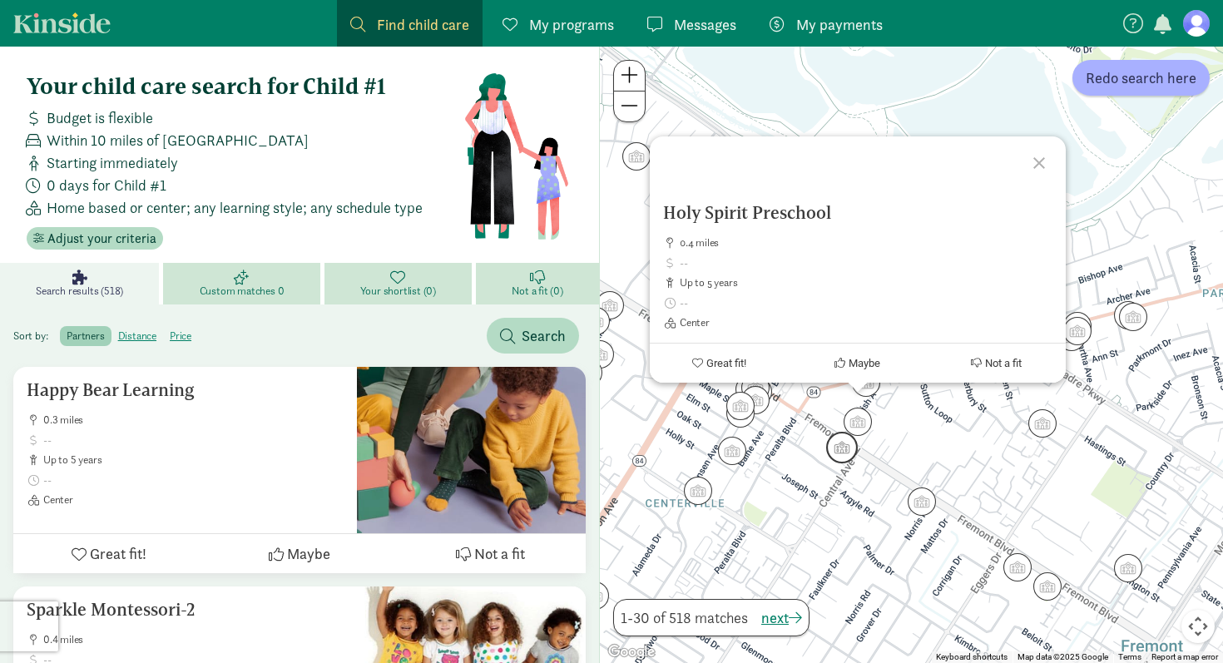
click at [845, 444] on img "Click to see details" at bounding box center [842, 448] width 32 height 32
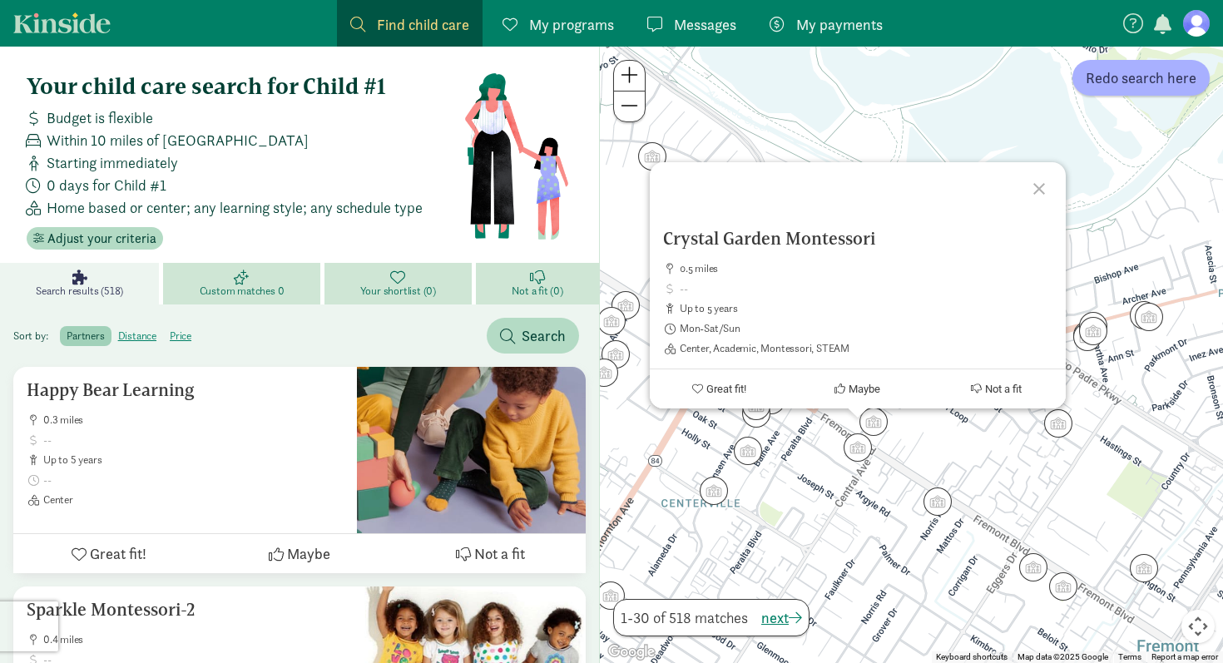
click at [1044, 189] on div at bounding box center [1041, 186] width 48 height 48
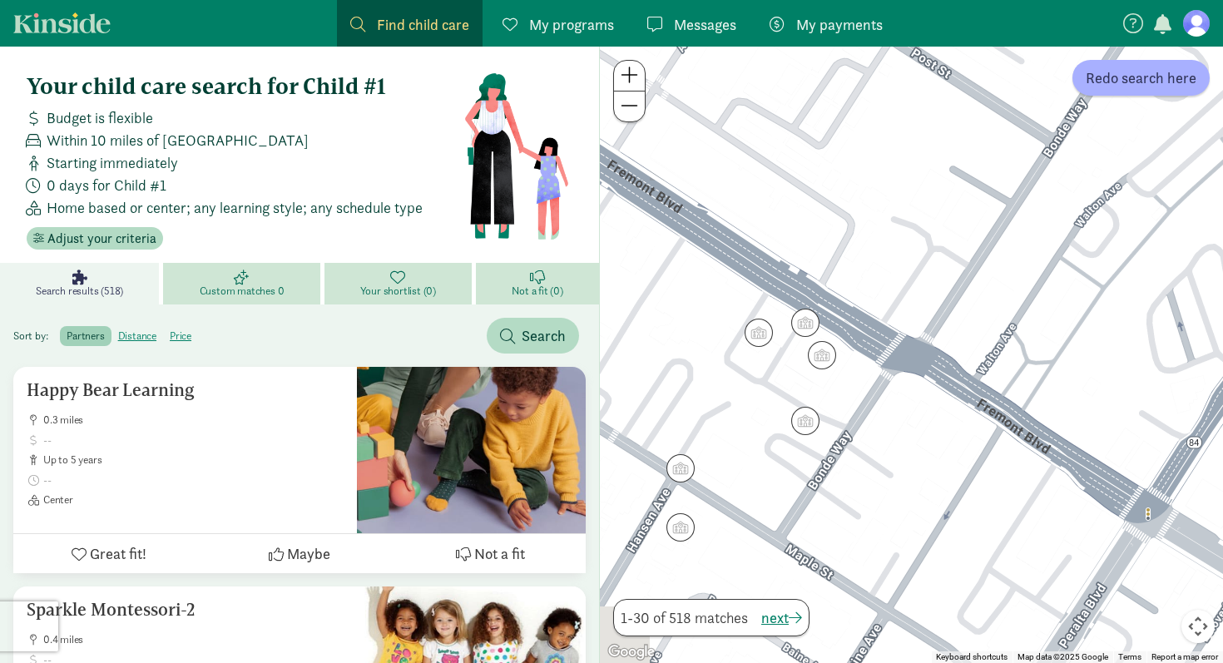
drag, startPoint x: 770, startPoint y: 382, endPoint x: 876, endPoint y: 288, distance: 141.4
click at [904, 273] on div at bounding box center [911, 355] width 623 height 616
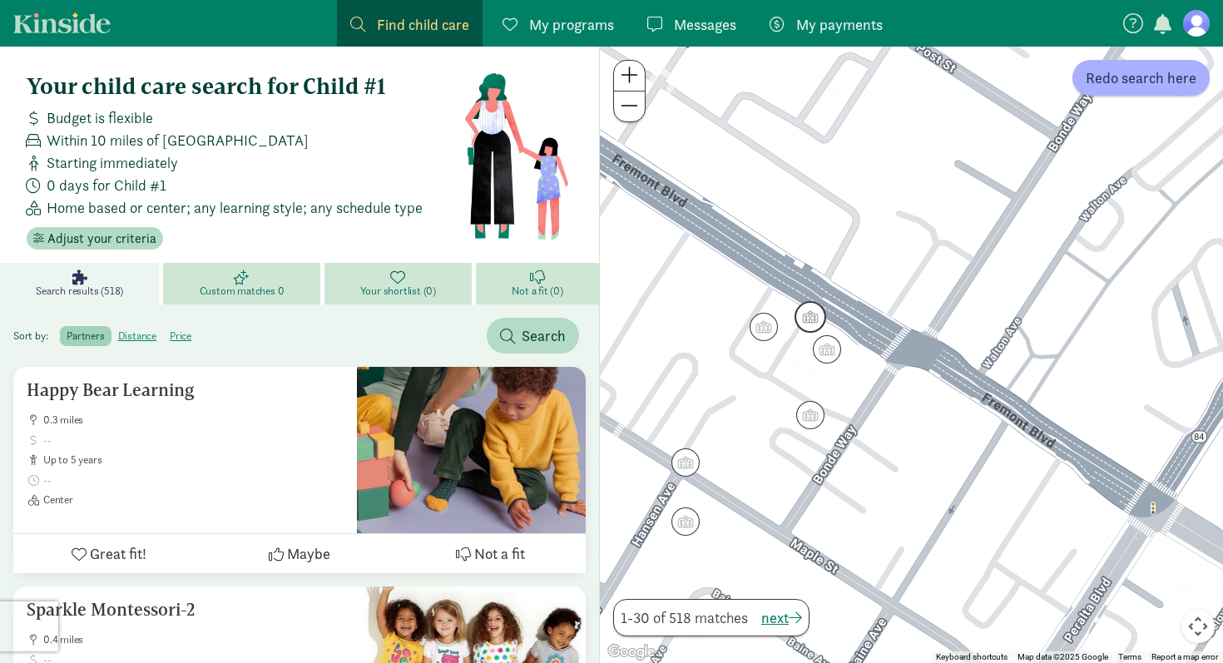
click at [816, 318] on img "Click to see details" at bounding box center [810, 317] width 32 height 32
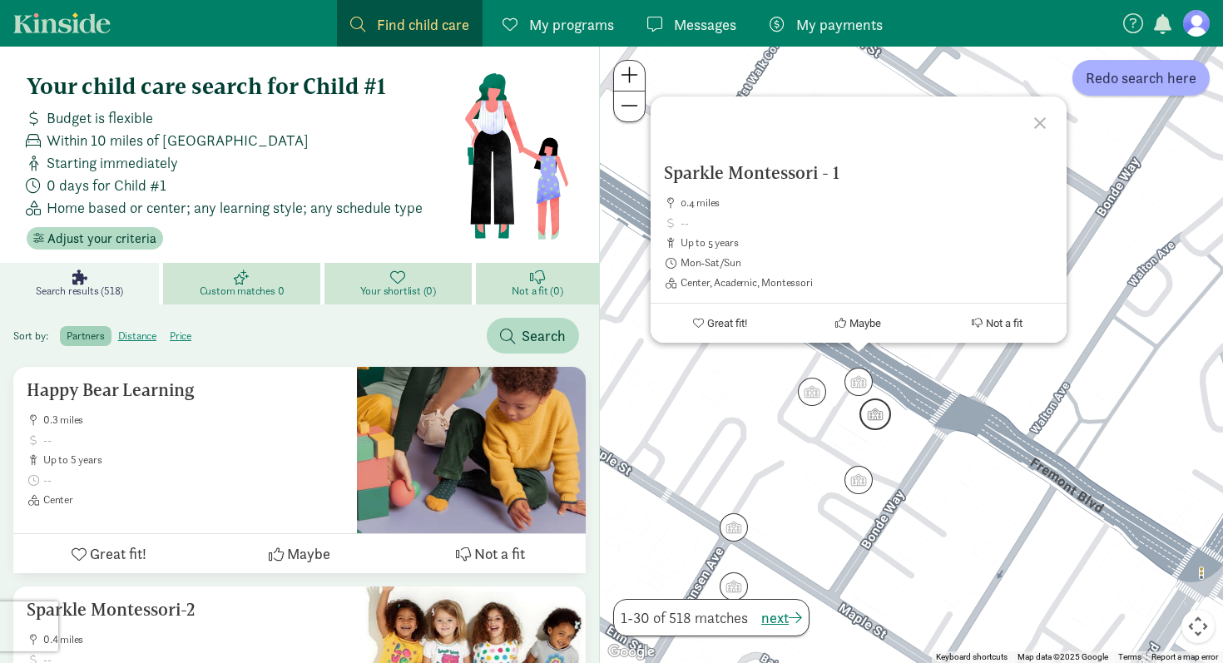
click at [868, 416] on img "Click to see details" at bounding box center [875, 414] width 32 height 32
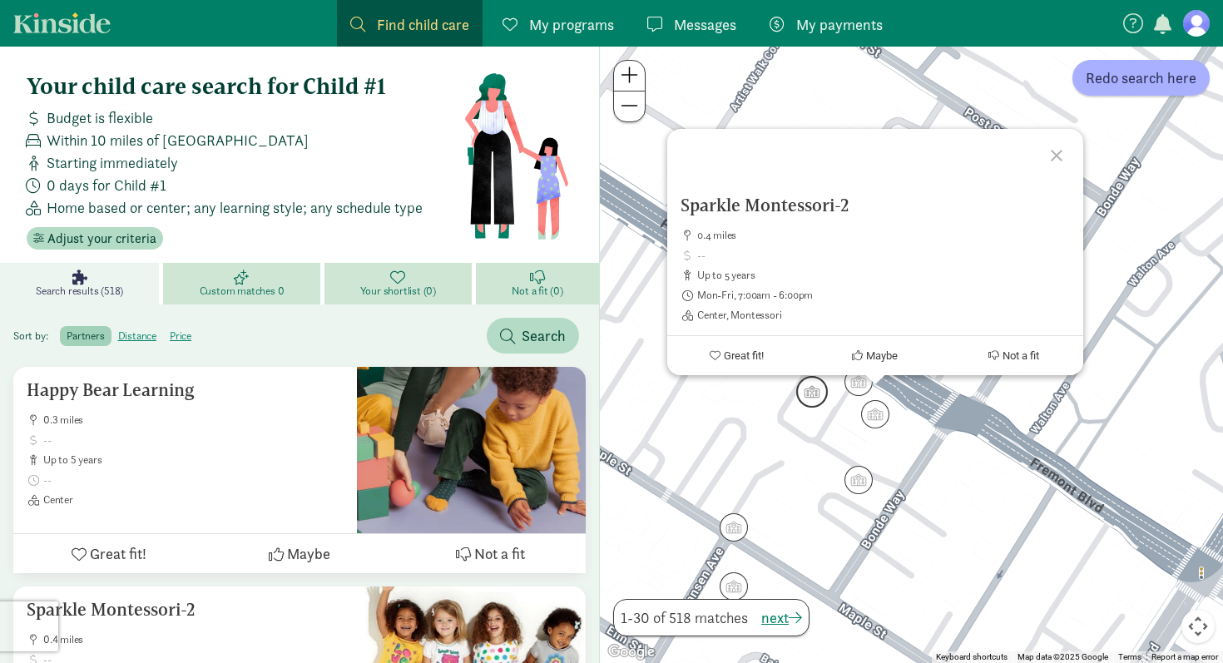
click at [810, 403] on img "Click to see details" at bounding box center [812, 392] width 32 height 32
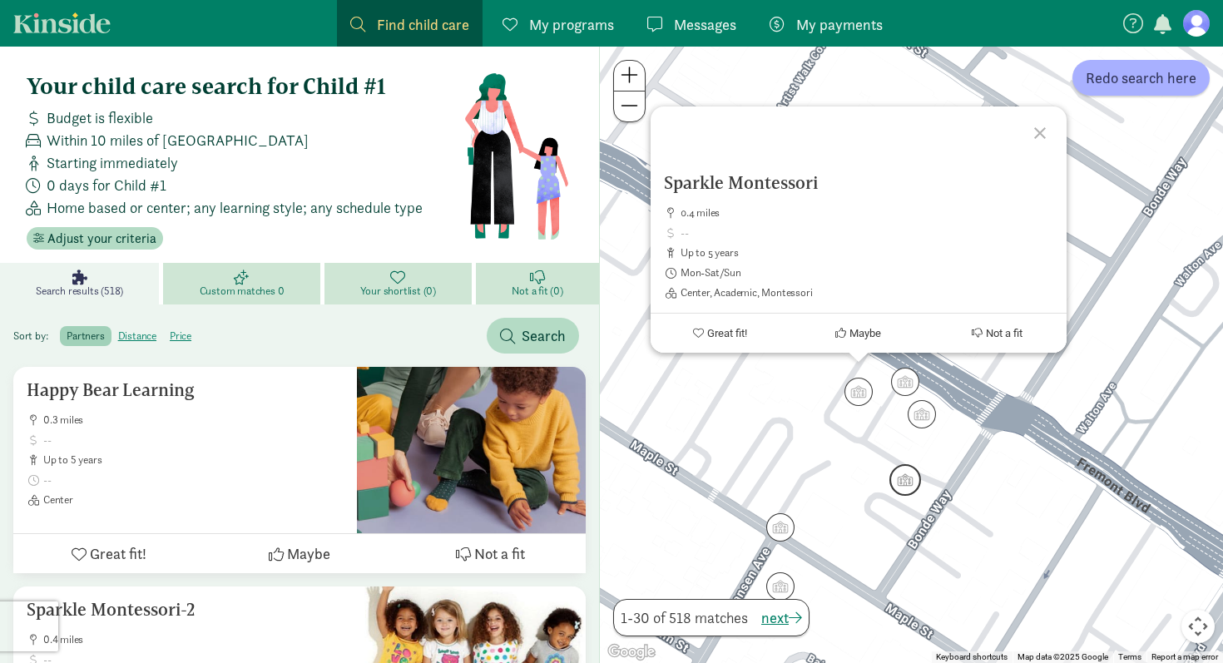
click at [906, 478] on img "Click to see details" at bounding box center [905, 480] width 32 height 32
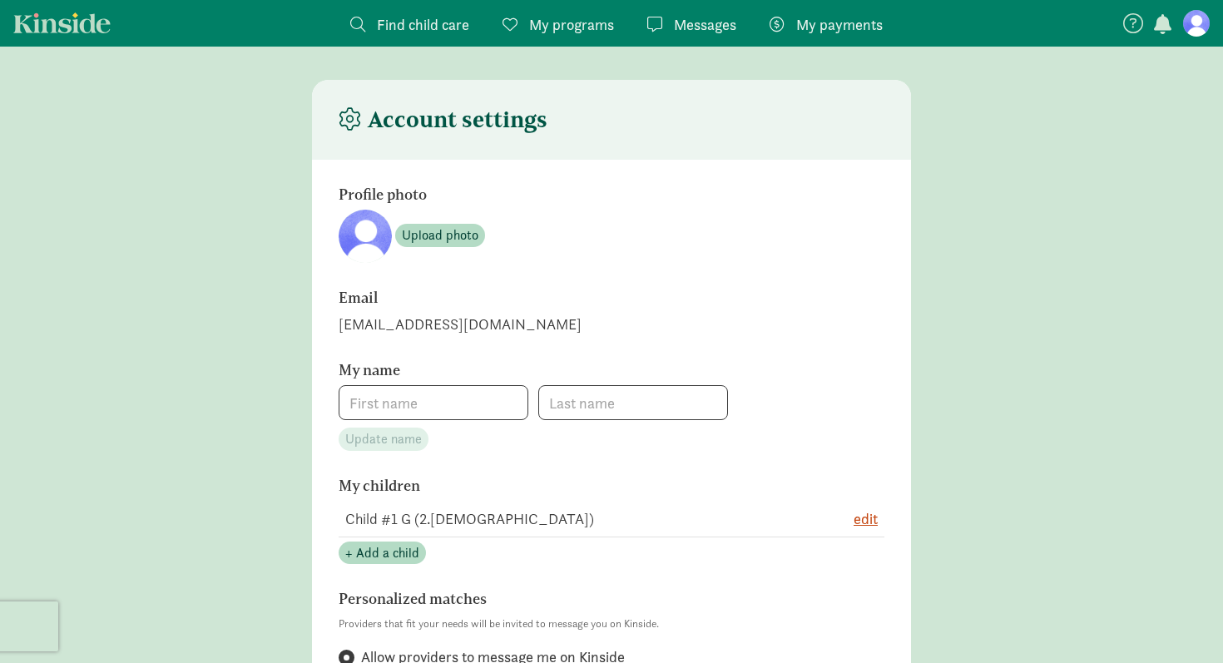
type input "[PERSON_NAME]"
type input "Gulati"
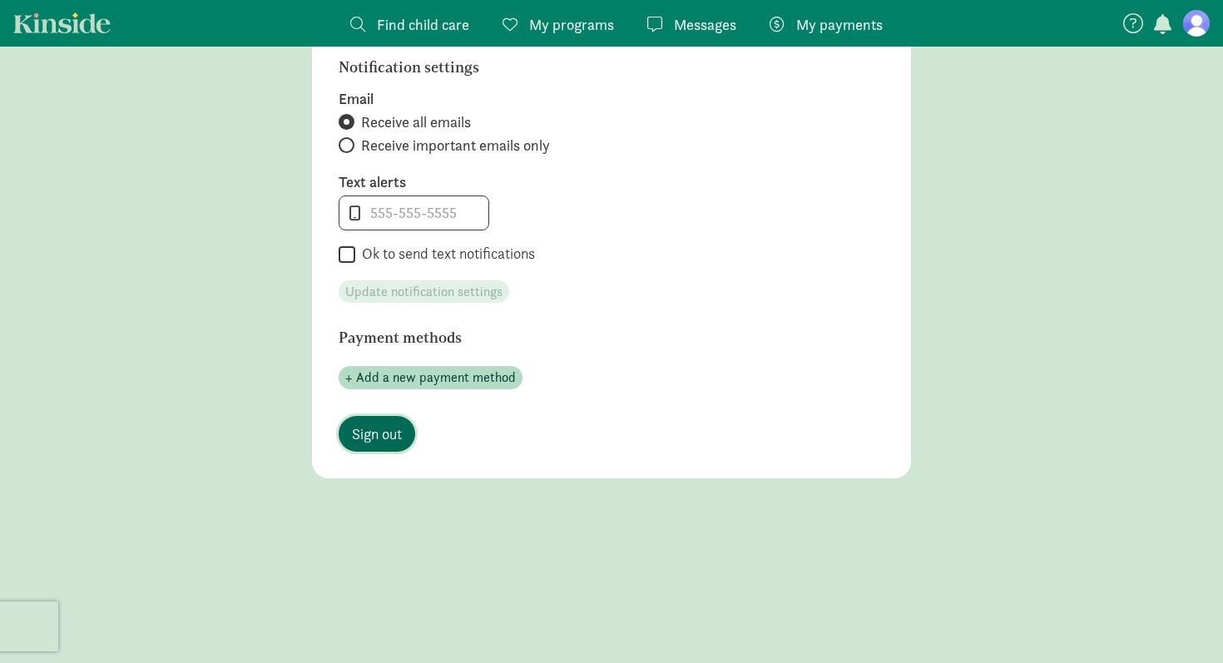
scroll to position [796, 0]
click at [388, 428] on span "Sign out" at bounding box center [377, 436] width 50 height 22
